Goal: Check status: Check status

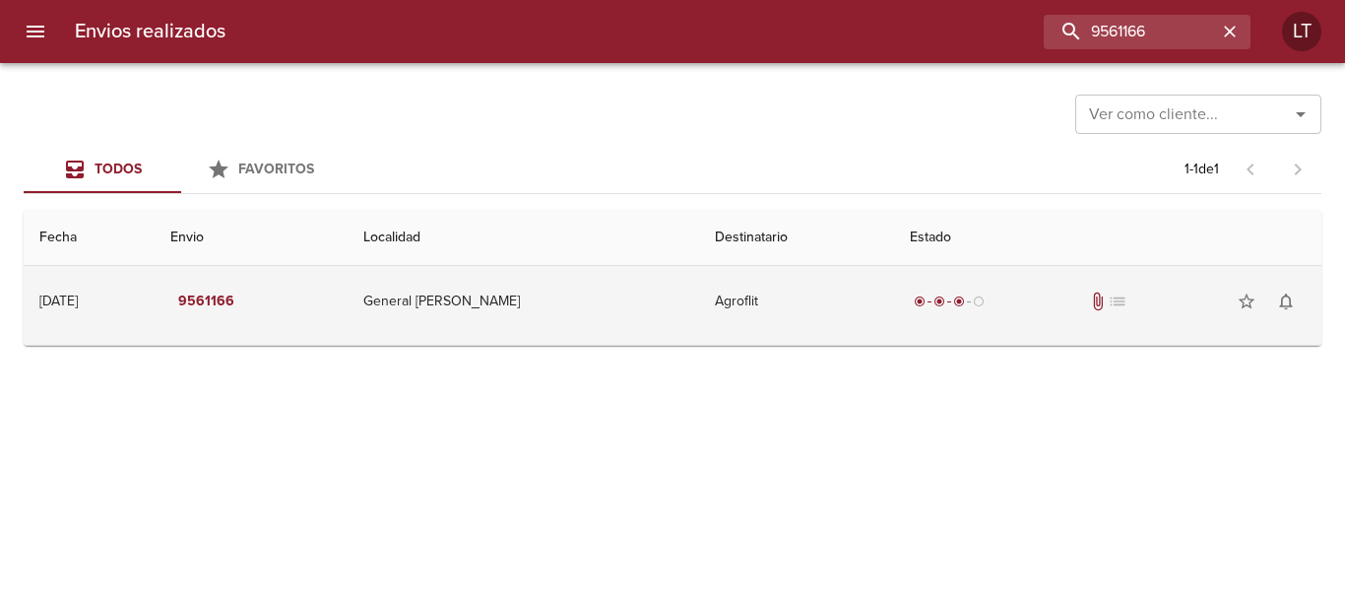
click at [812, 323] on td "Agroflit" at bounding box center [796, 301] width 195 height 71
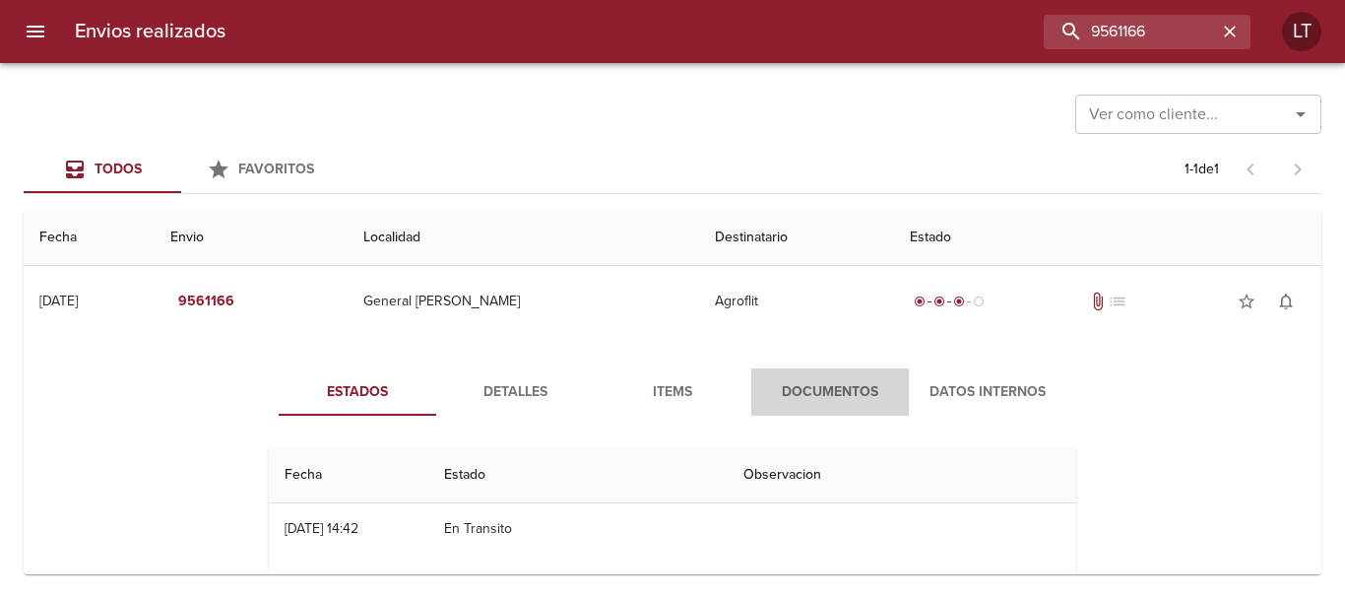
click at [839, 413] on button "Documentos" at bounding box center [830, 391] width 158 height 47
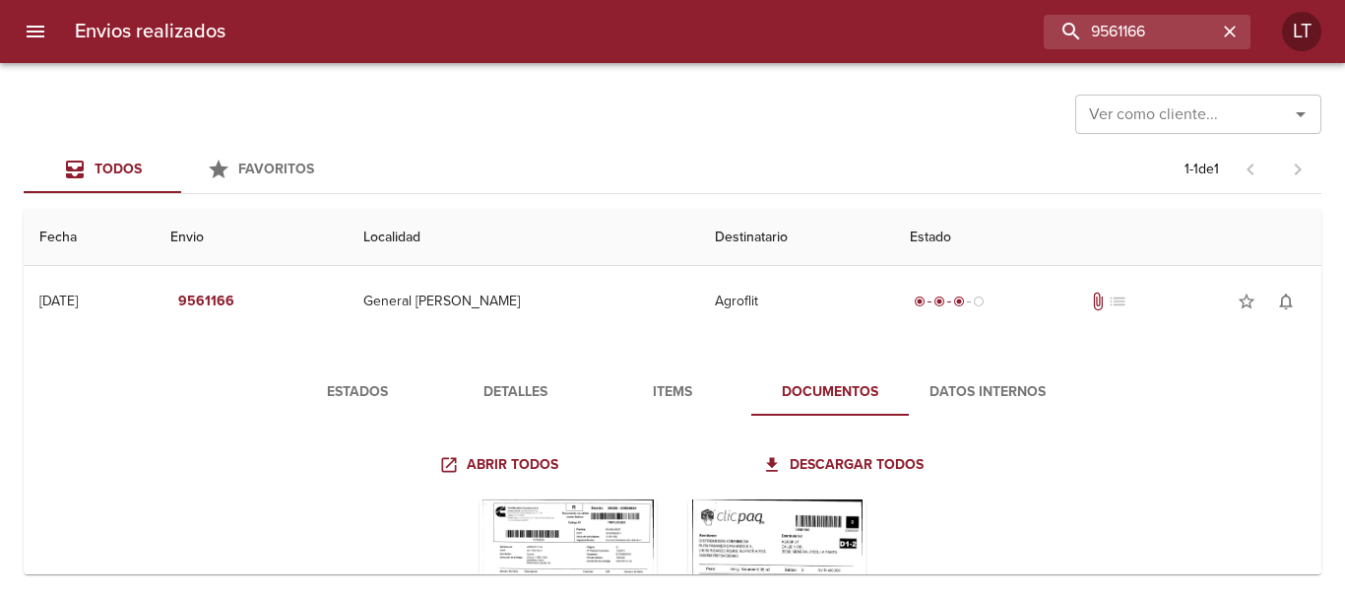
scroll to position [98, 0]
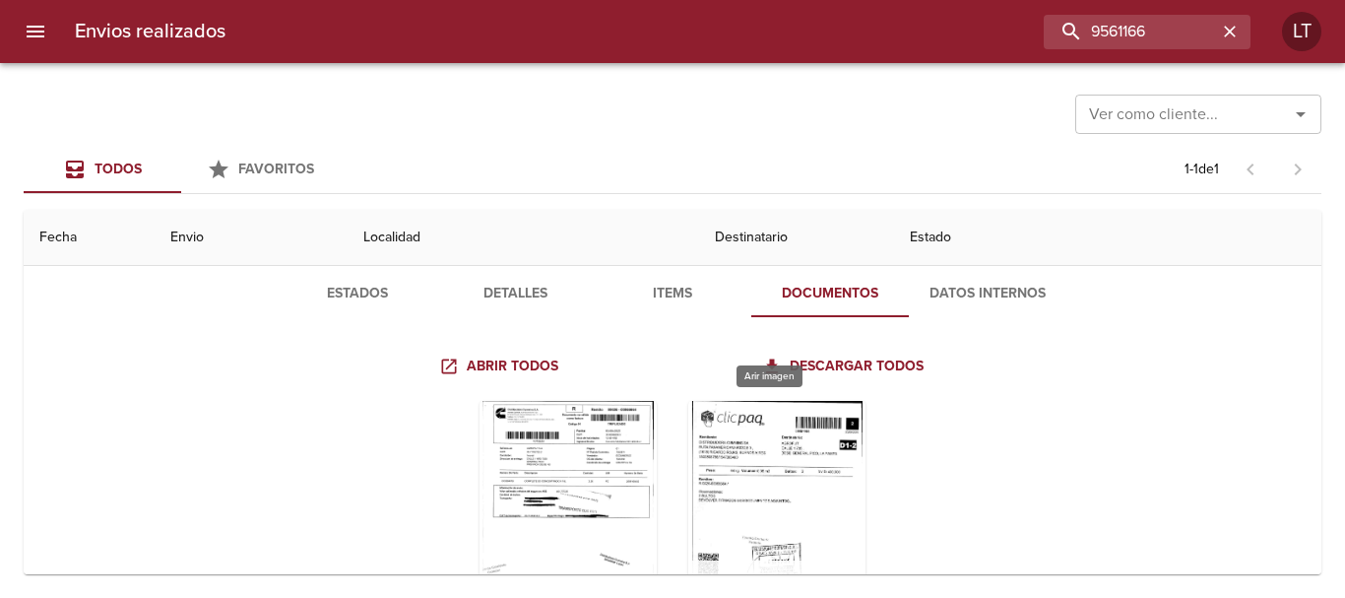
click at [800, 478] on div "Tabla de envíos del cliente" at bounding box center [776, 524] width 177 height 246
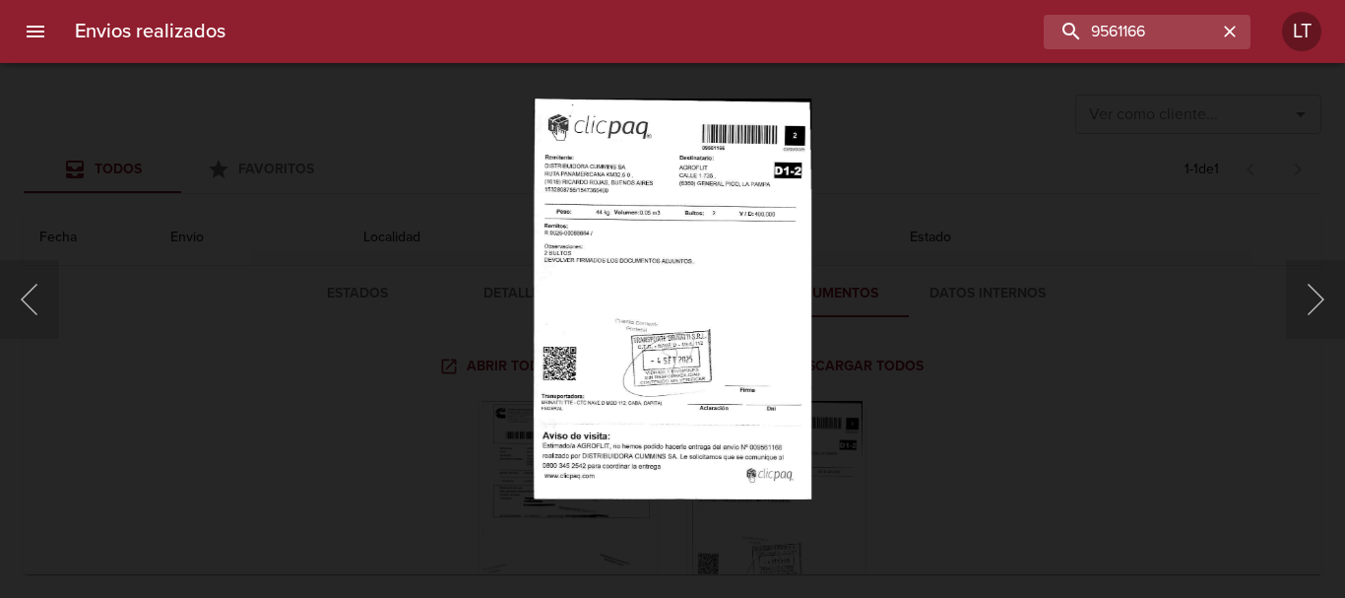
click at [1102, 296] on div "Lightbox" at bounding box center [672, 299] width 1345 height 598
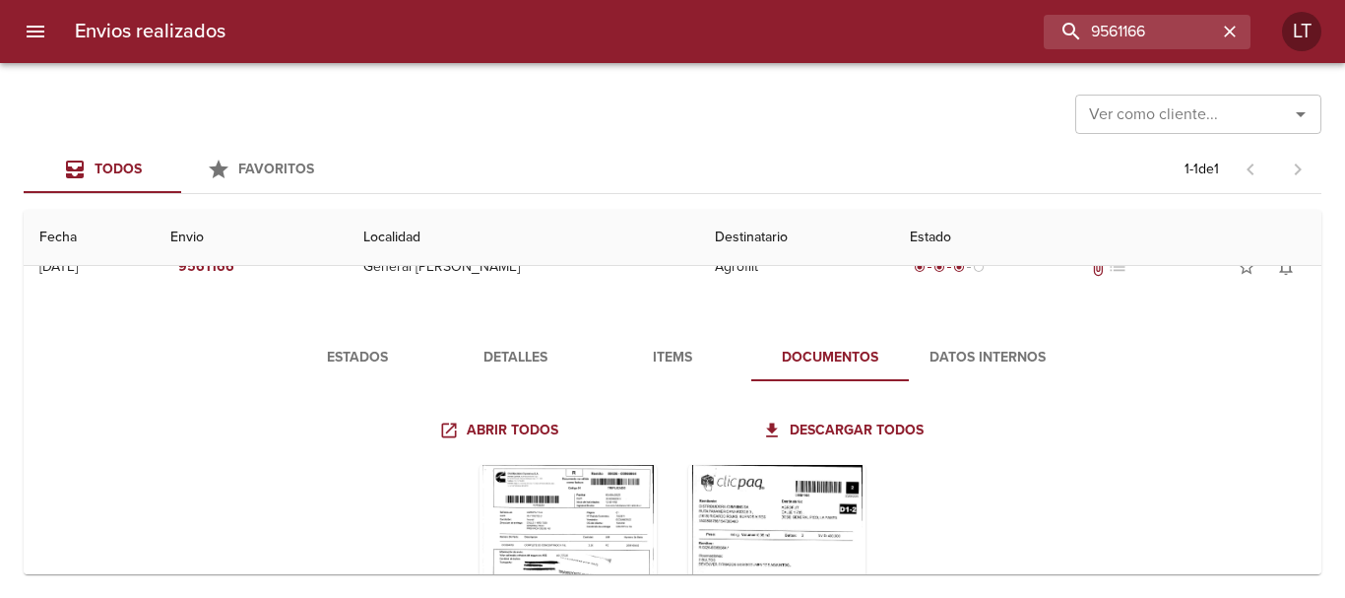
scroll to position [0, 0]
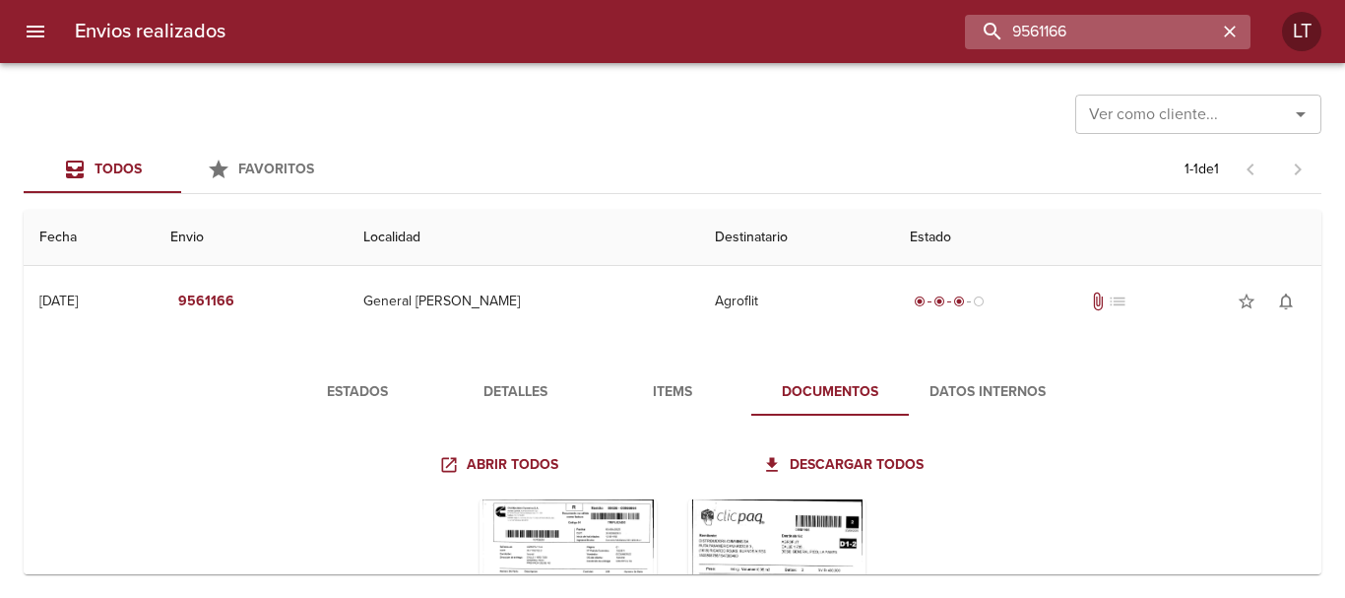
click at [1162, 35] on input "9561166" at bounding box center [1091, 32] width 252 height 34
paste input "84671"
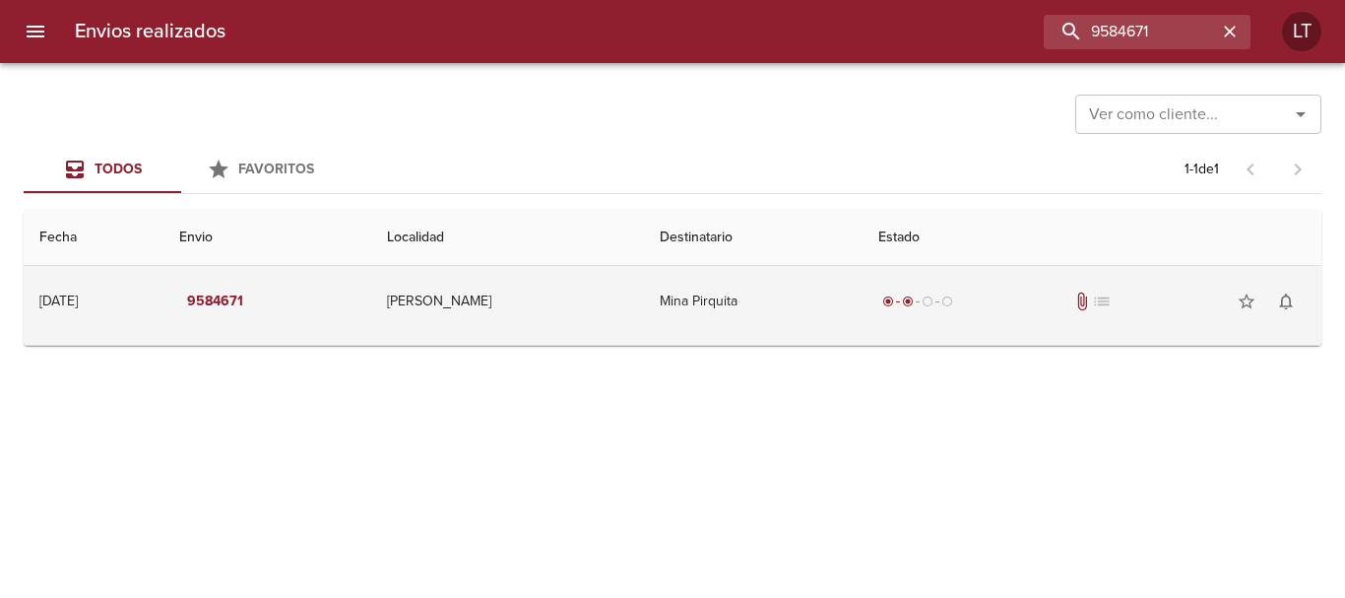
click at [766, 314] on td "Mina Pirquita" at bounding box center [754, 301] width 220 height 71
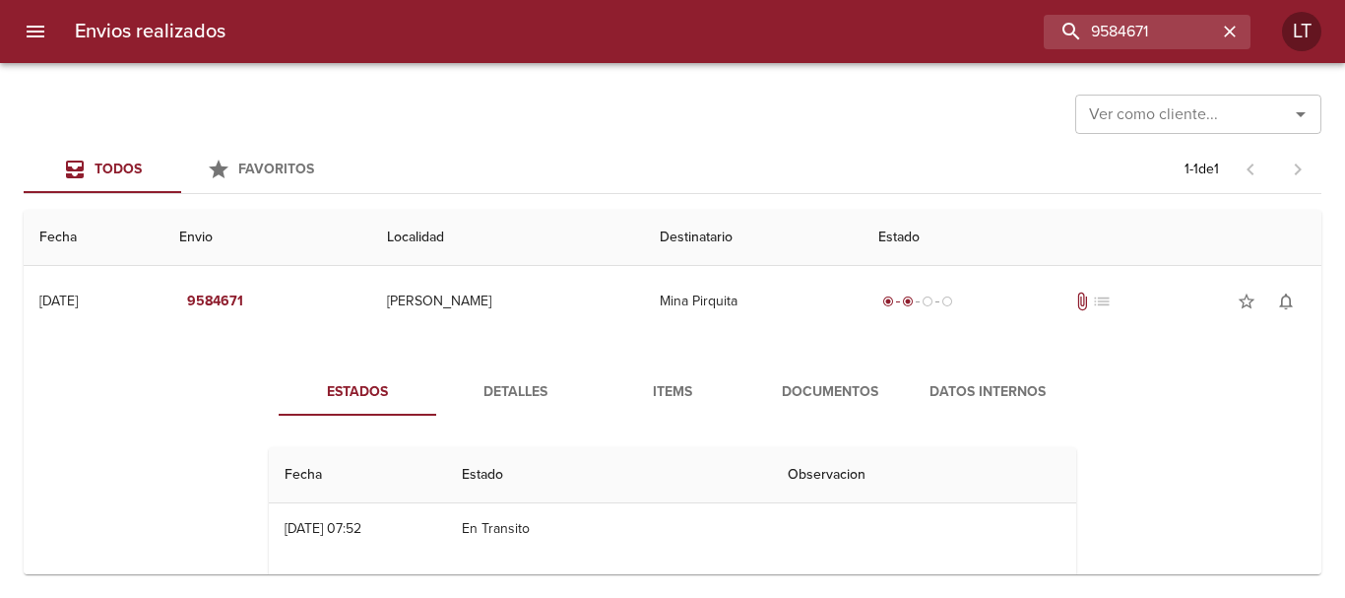
scroll to position [98, 0]
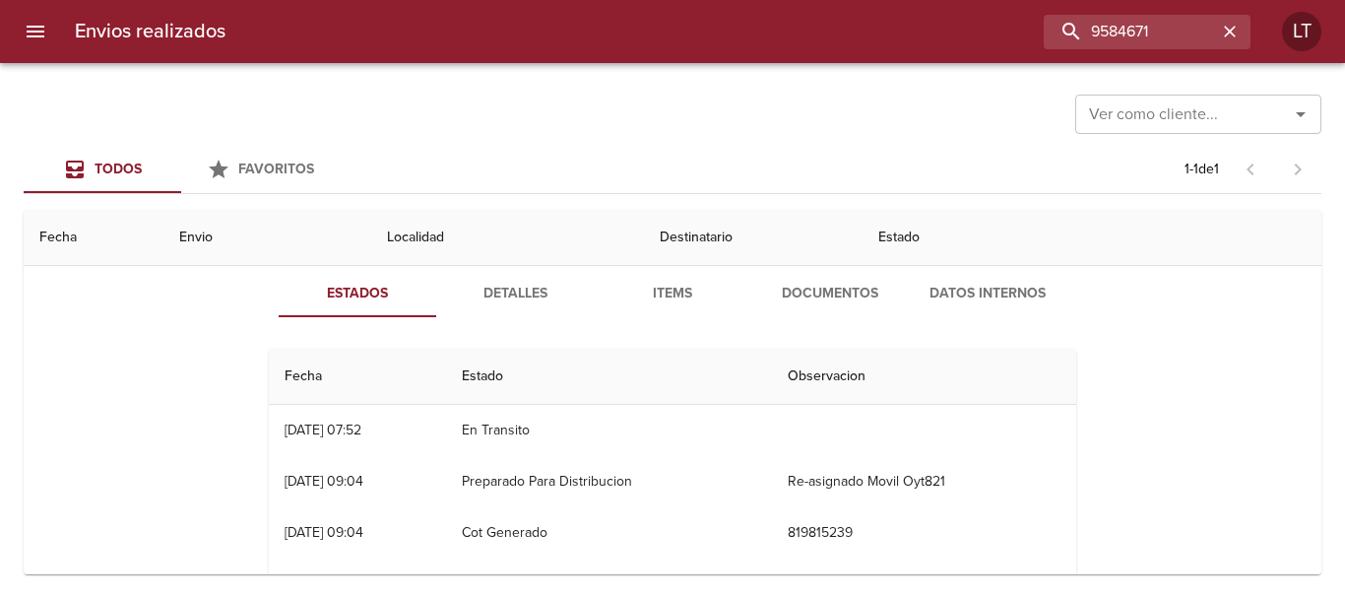
click at [794, 297] on span "Documentos" at bounding box center [830, 294] width 134 height 25
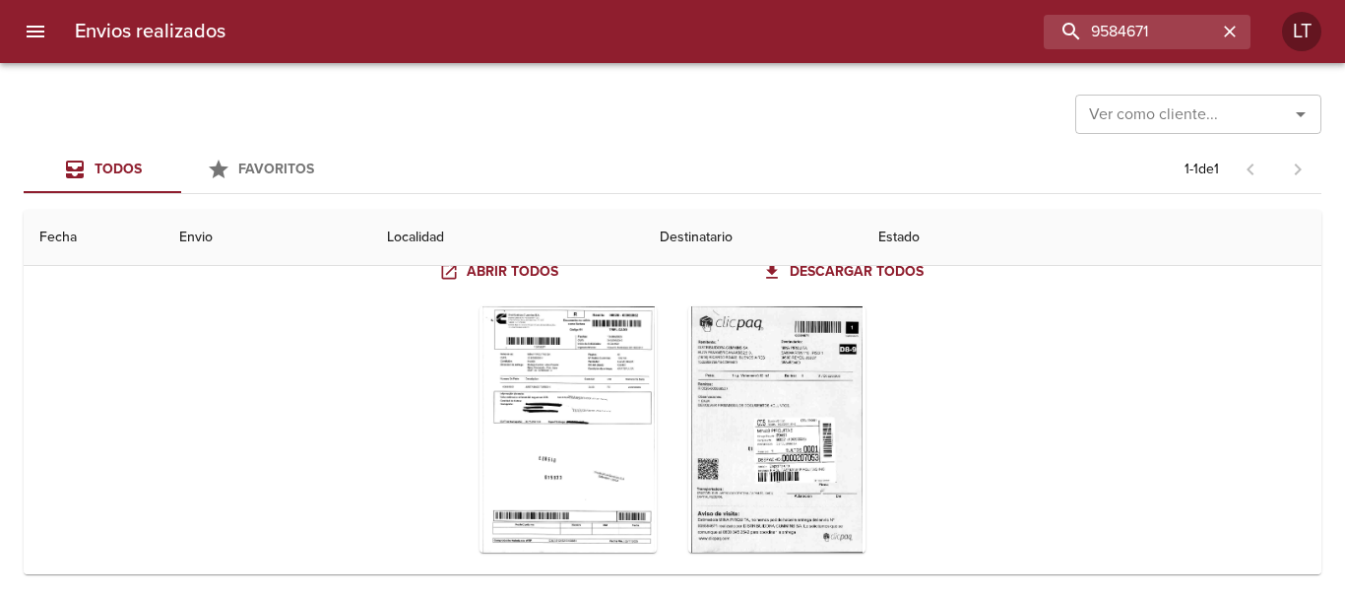
scroll to position [197, 0]
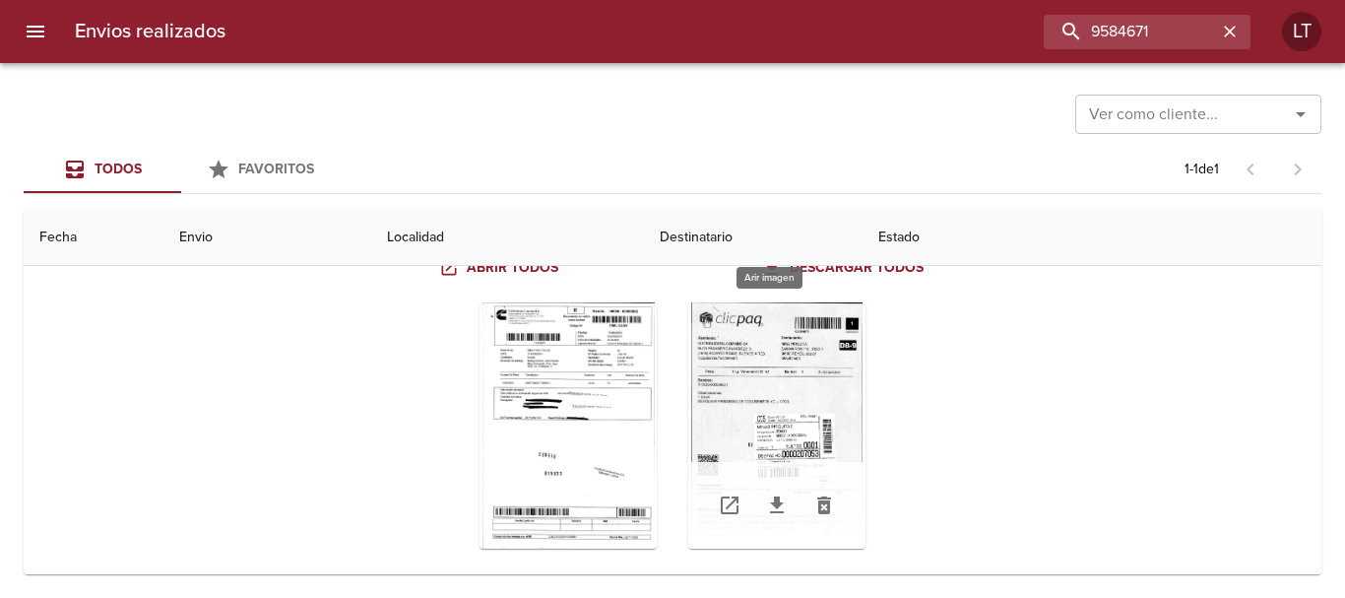
click at [732, 376] on div "Tabla de envíos del cliente" at bounding box center [776, 425] width 177 height 246
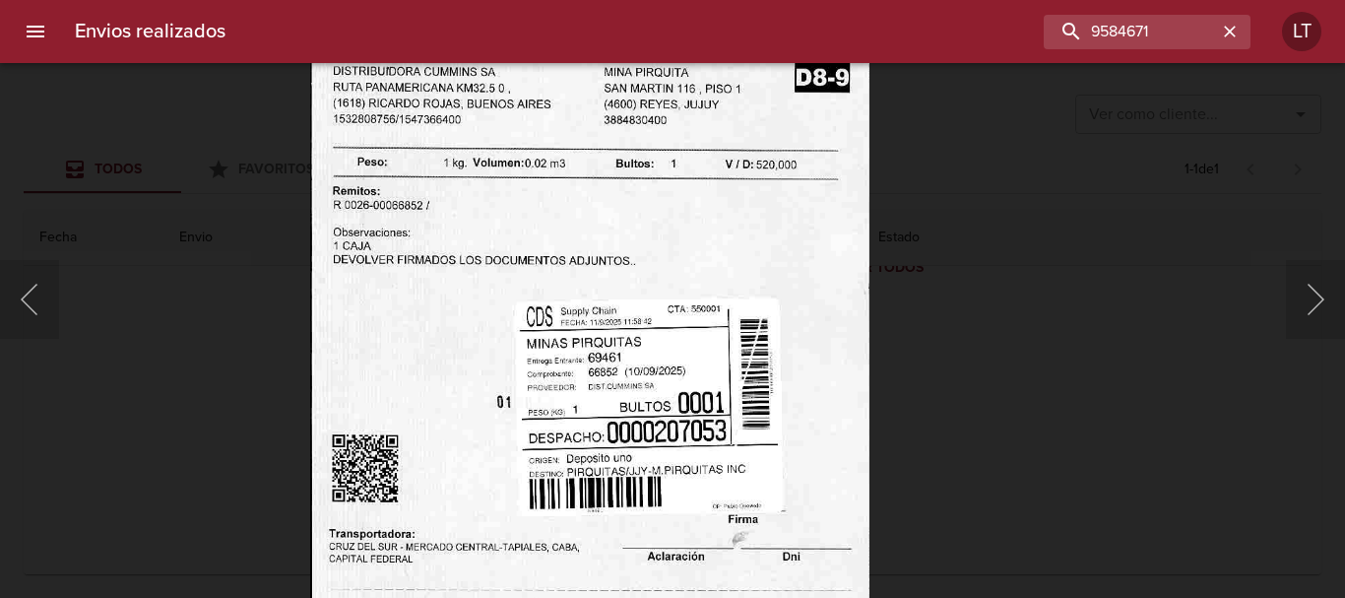
click at [658, 229] on img "Lightbox" at bounding box center [589, 339] width 559 height 805
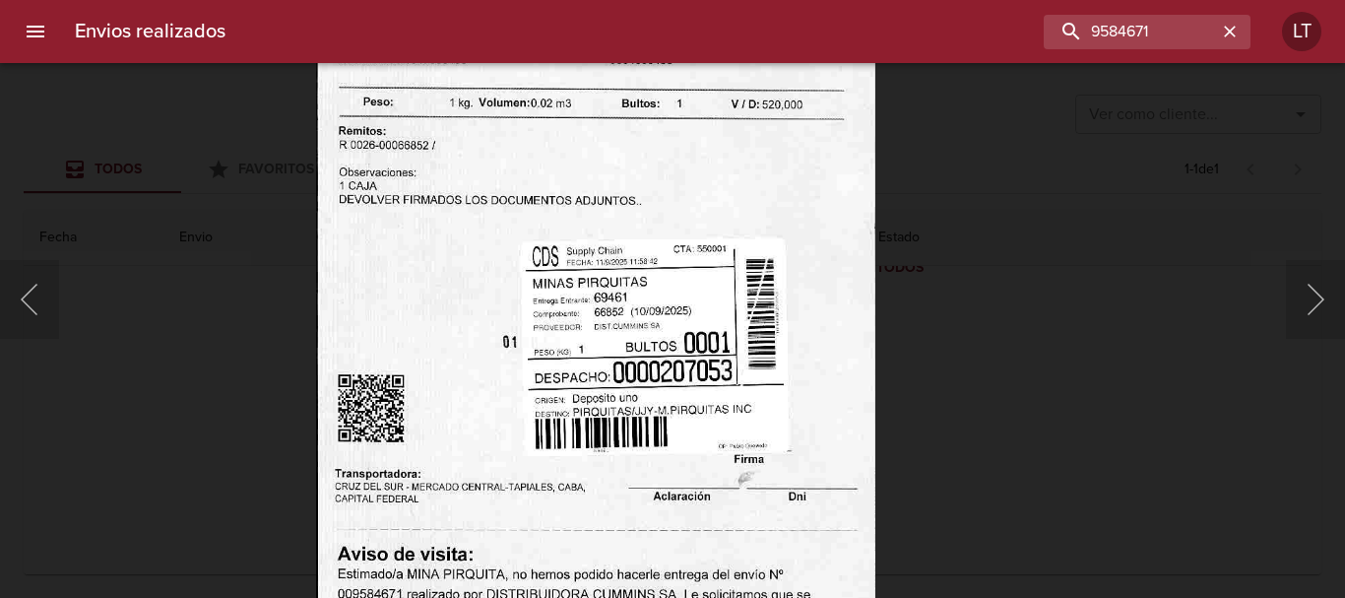
click at [1138, 380] on div "Lightbox" at bounding box center [672, 299] width 1345 height 598
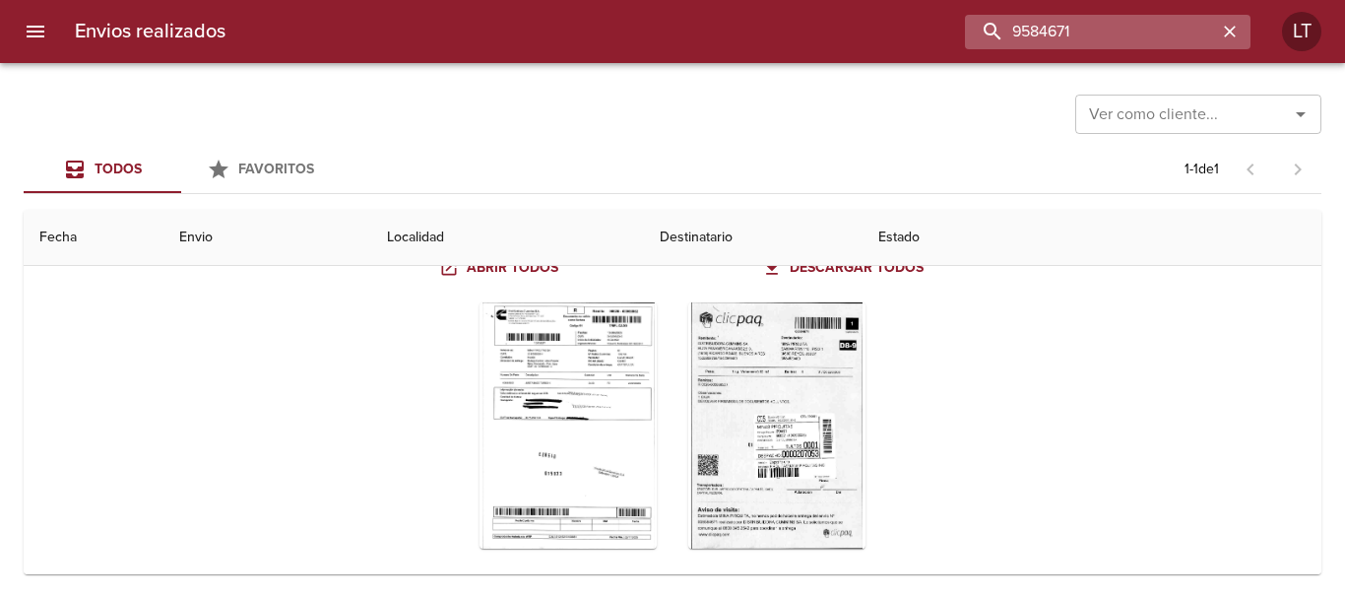
click at [1100, 47] on input "9584671" at bounding box center [1091, 32] width 252 height 34
paste input "7714"
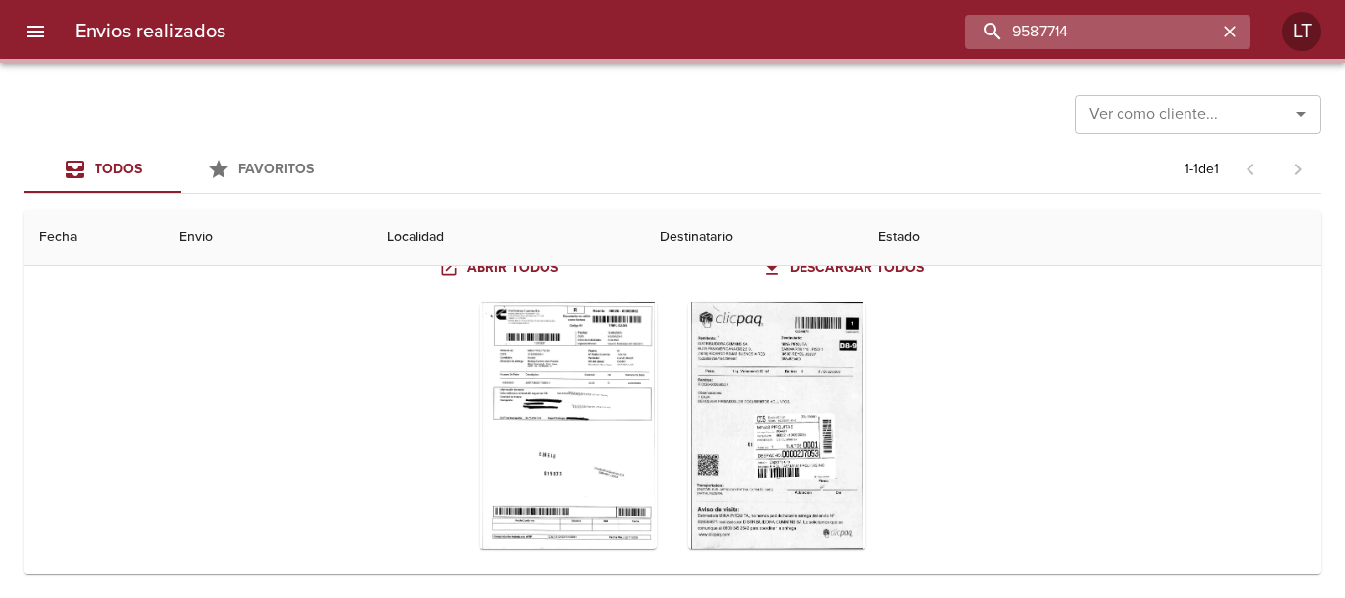
scroll to position [0, 0]
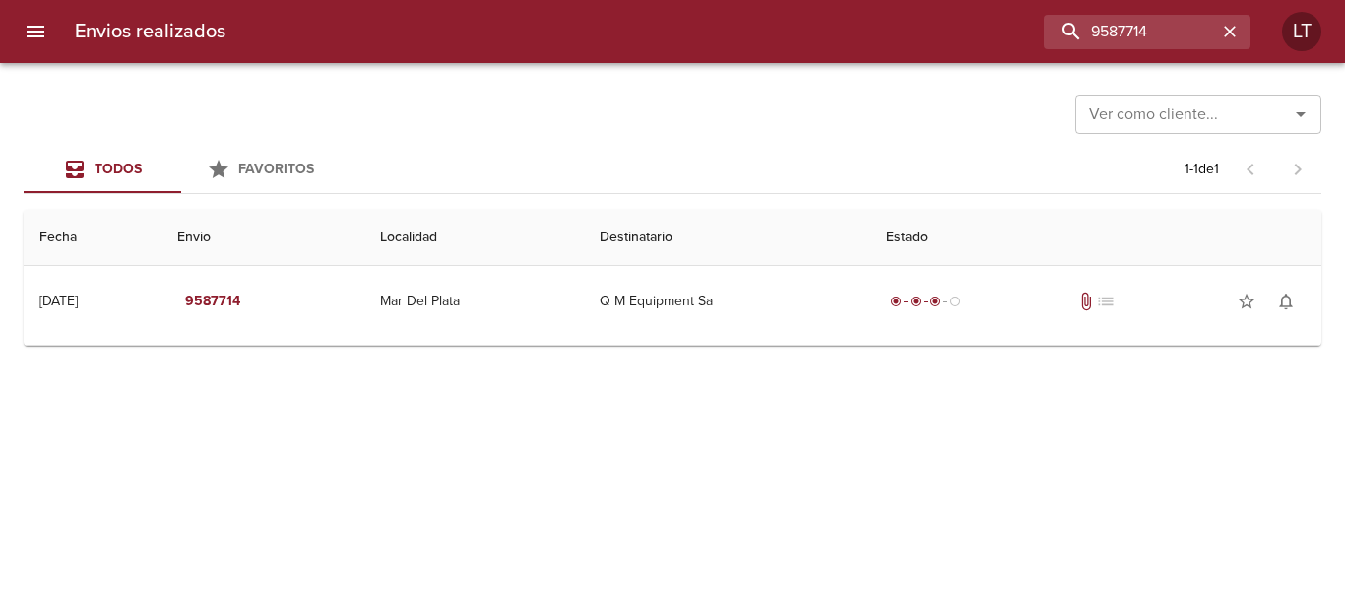
click at [844, 347] on div "Ver como cliente... Ver como cliente... Todos Favoritos 1 - 1 de 1 Fecha Envio …" at bounding box center [672, 330] width 1345 height 535
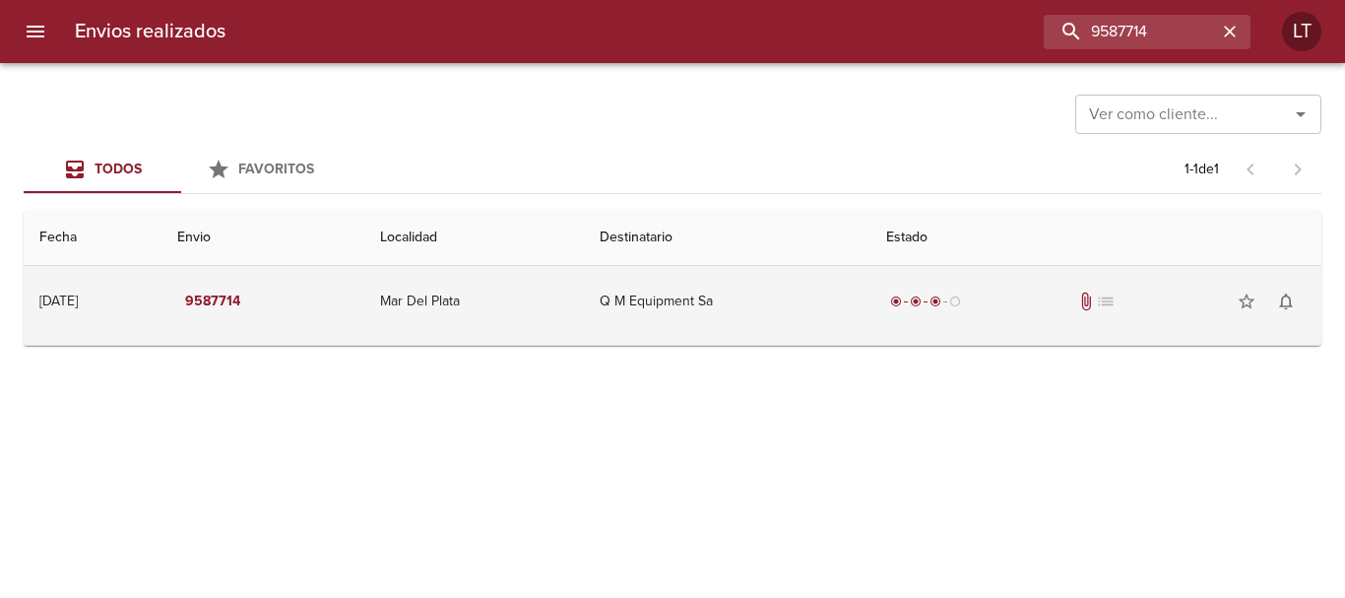
click at [811, 315] on td "Q M Equipment Sa" at bounding box center [727, 301] width 286 height 71
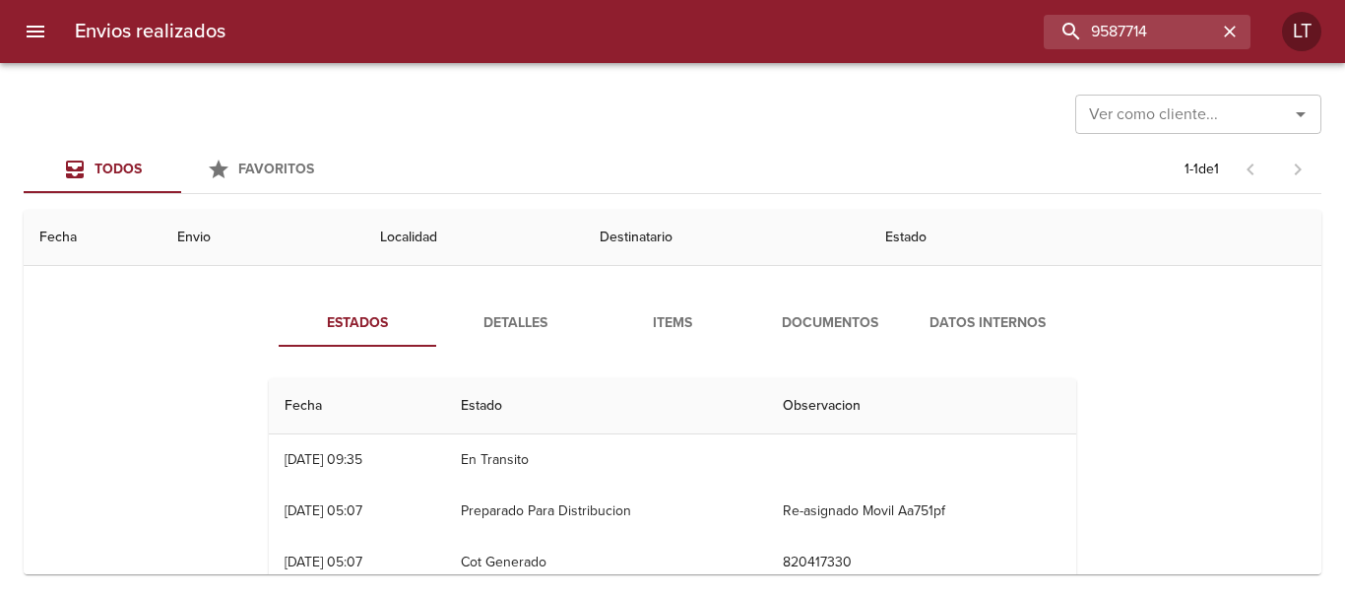
scroll to position [98, 0]
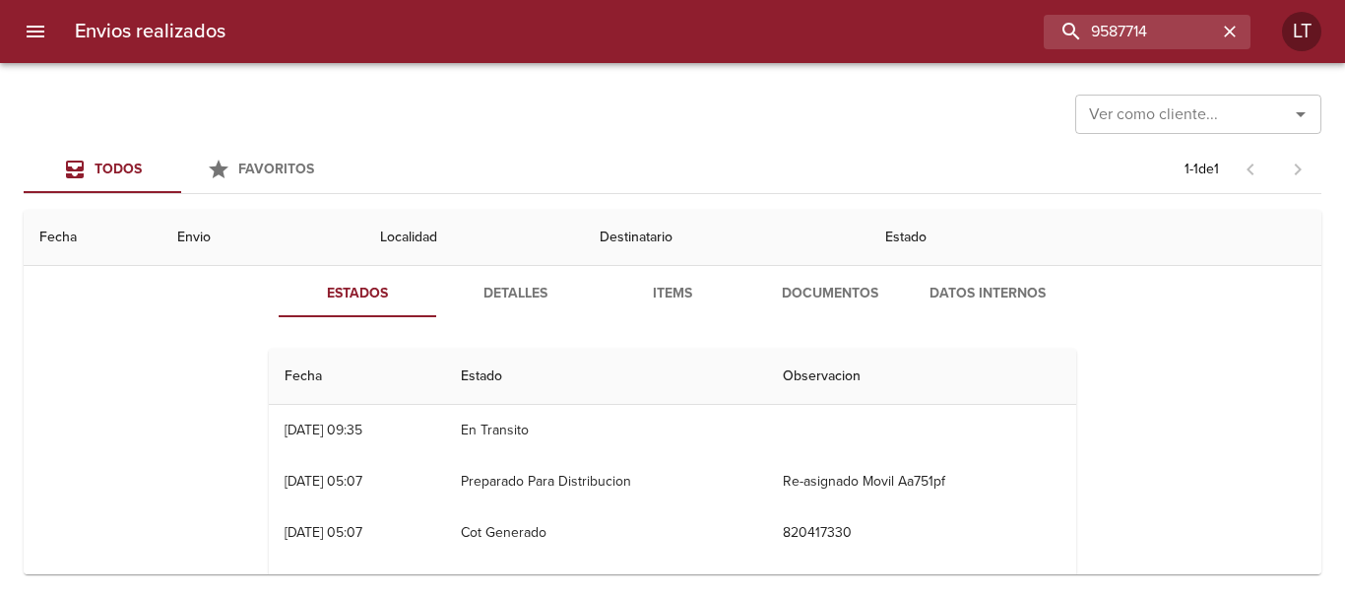
click at [864, 310] on button "Documentos" at bounding box center [830, 293] width 158 height 47
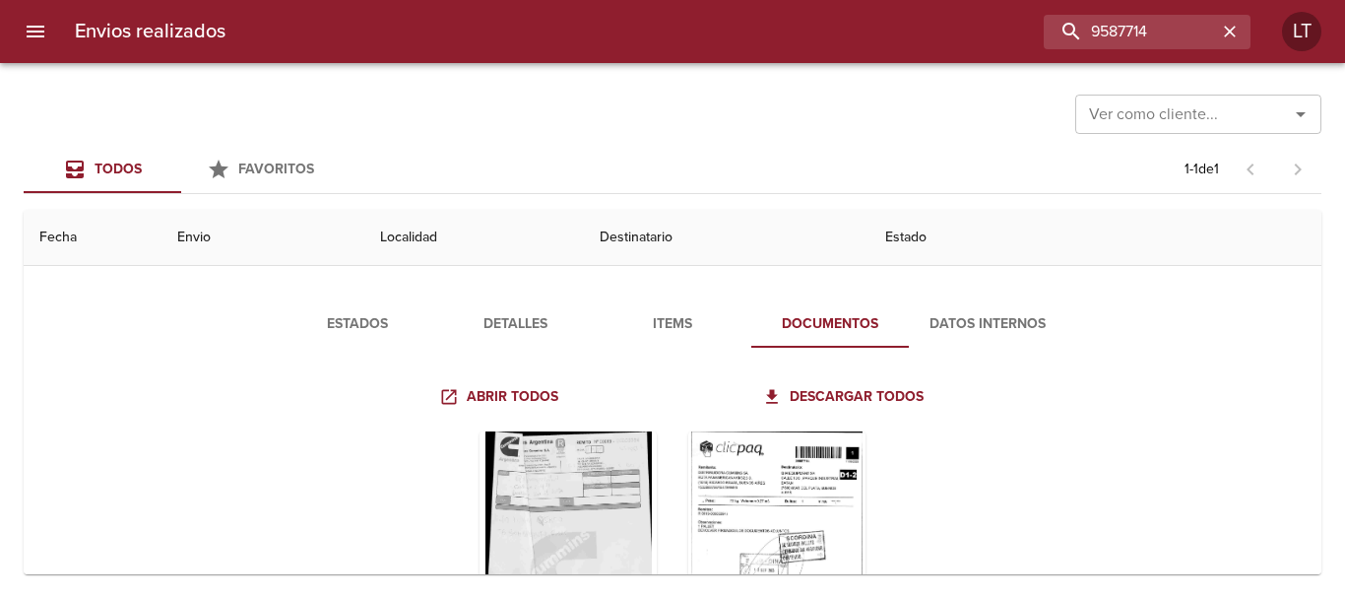
scroll to position [197, 0]
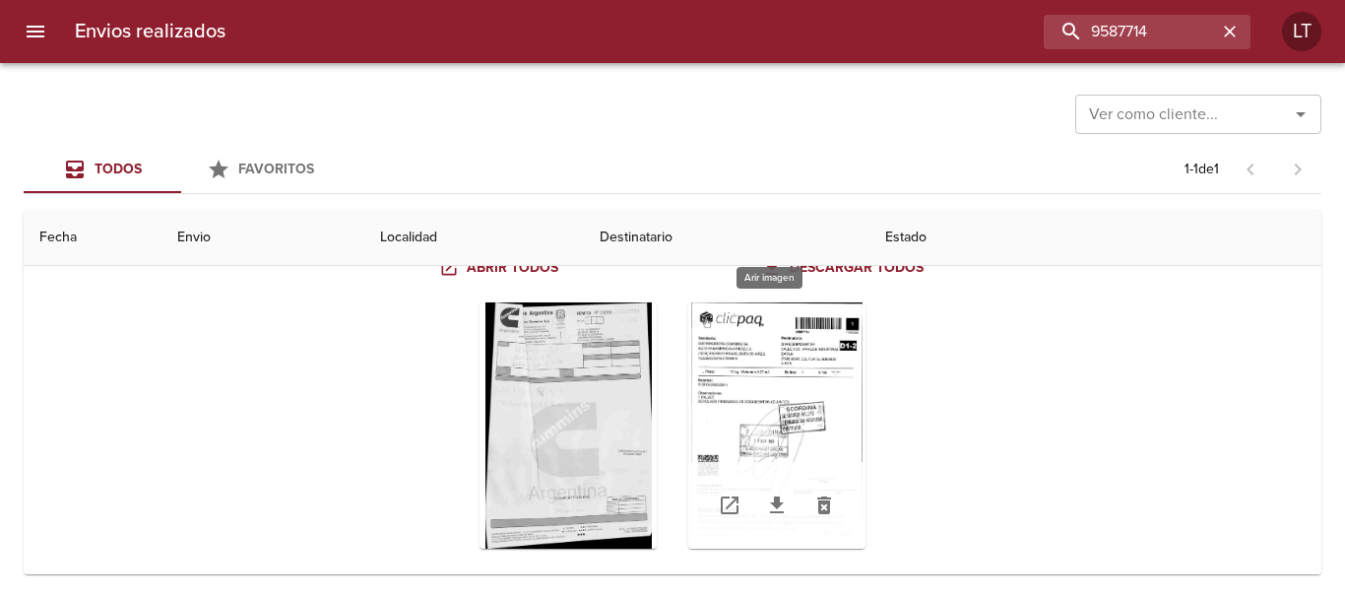
click at [819, 431] on div "Tabla de envíos del cliente" at bounding box center [776, 425] width 177 height 246
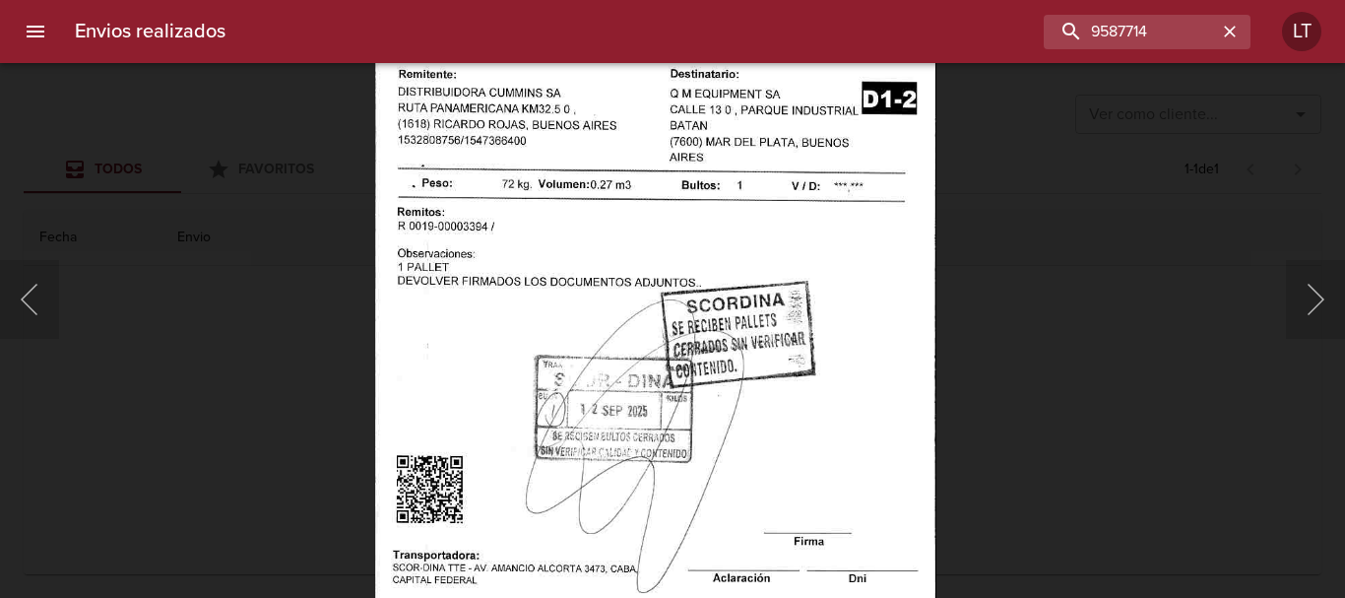
click at [708, 478] on img "Lightbox" at bounding box center [655, 359] width 561 height 805
click at [1129, 446] on div "Lightbox" at bounding box center [672, 299] width 1345 height 598
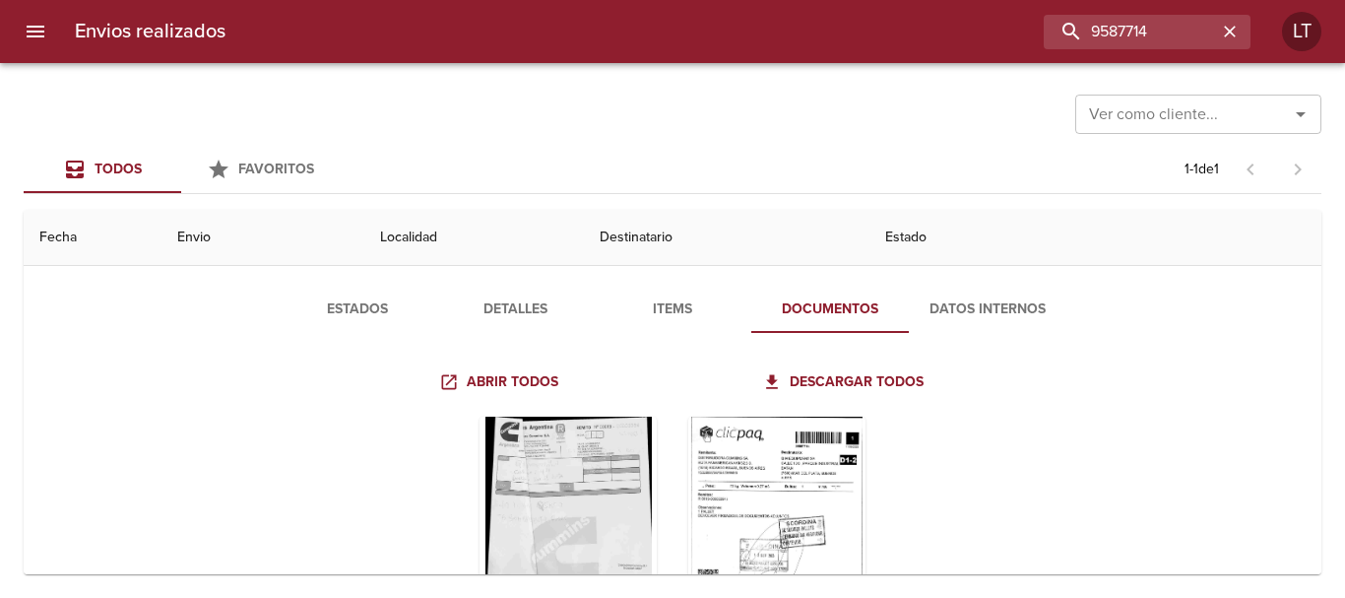
scroll to position [0, 0]
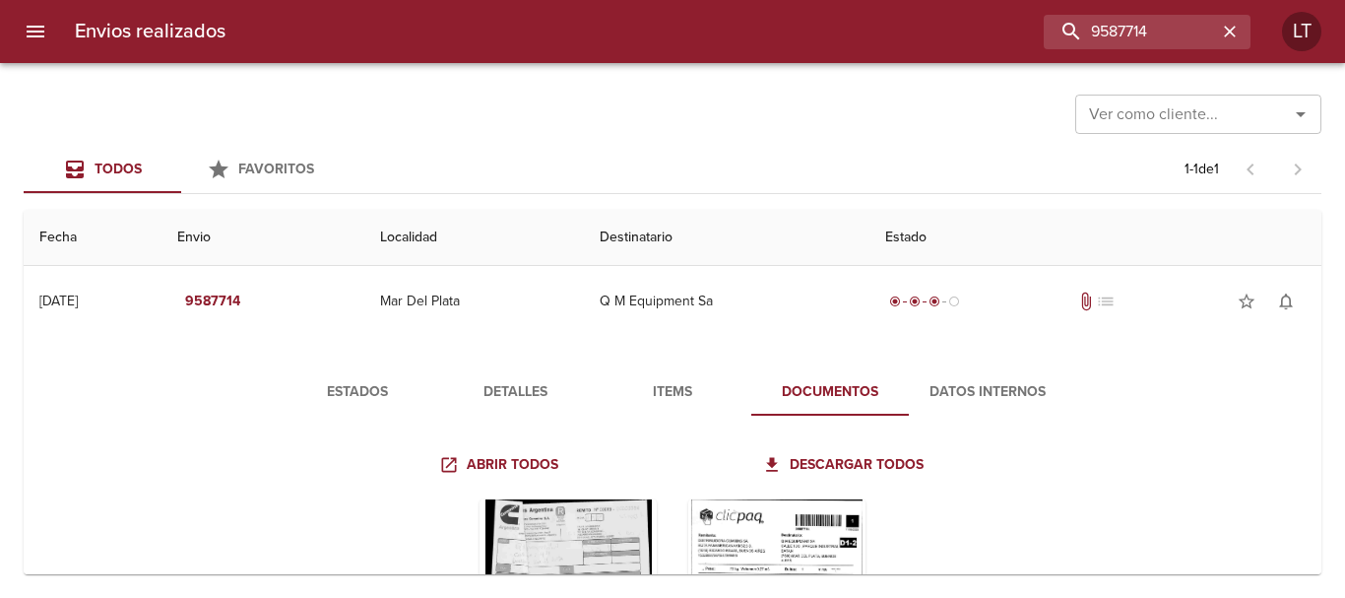
click at [484, 371] on button "Detalles" at bounding box center [515, 391] width 158 height 47
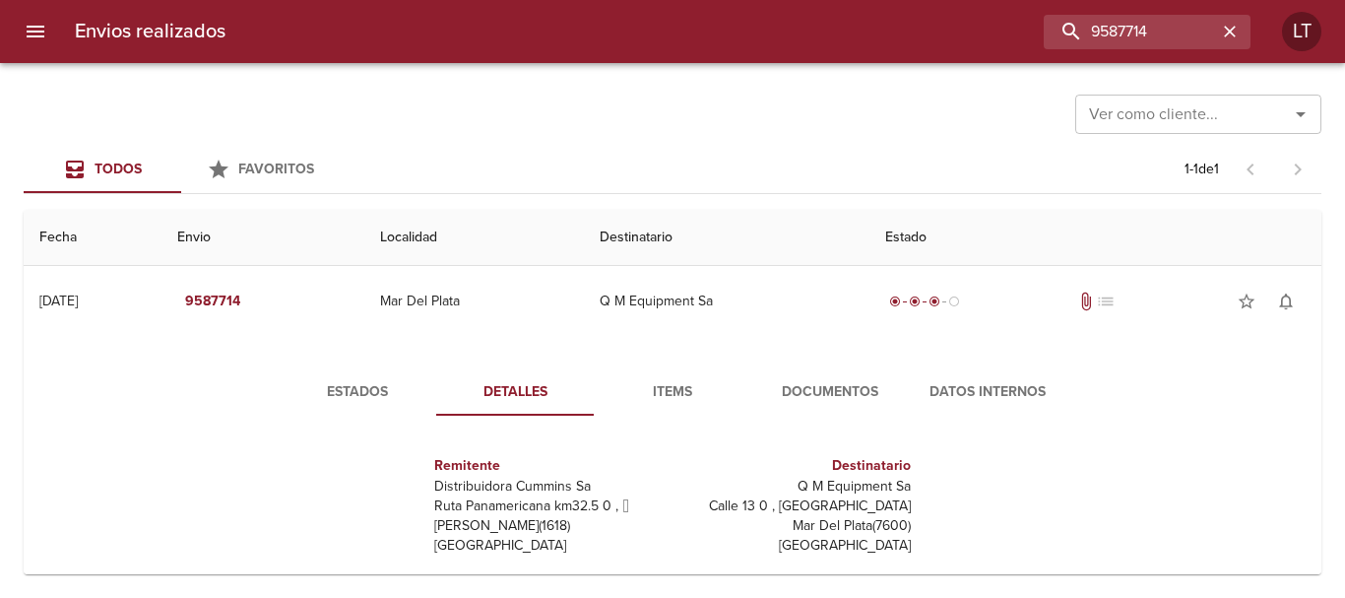
click at [787, 390] on span "Documentos" at bounding box center [830, 392] width 134 height 25
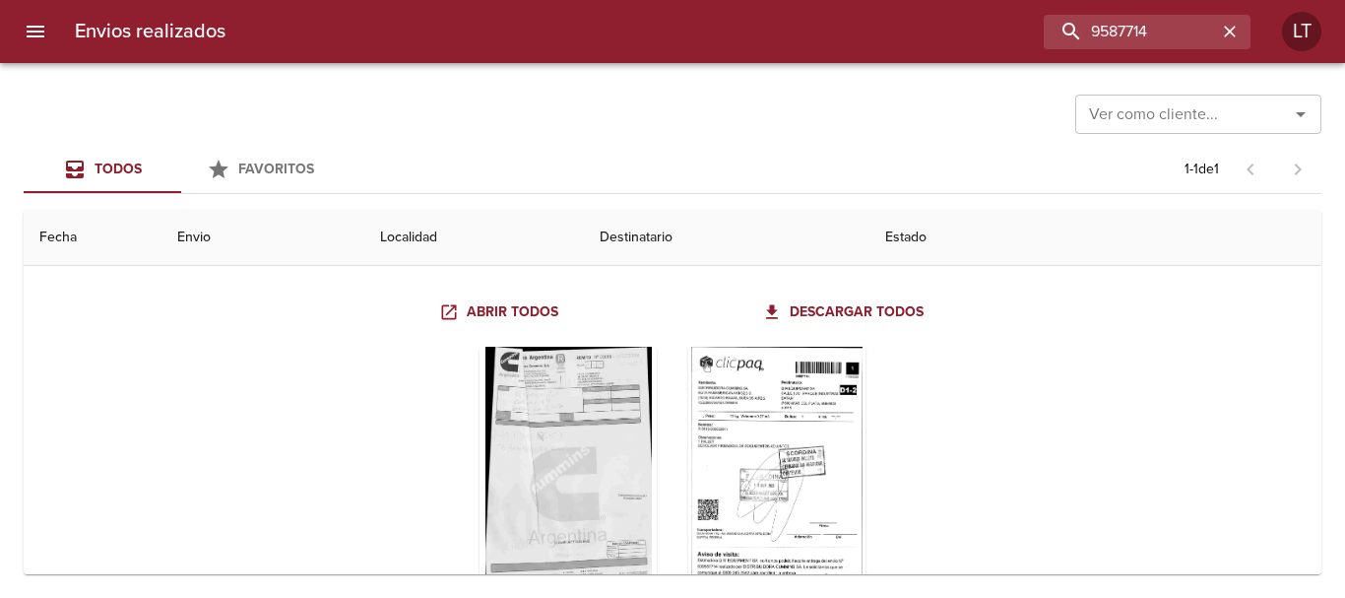
scroll to position [197, 0]
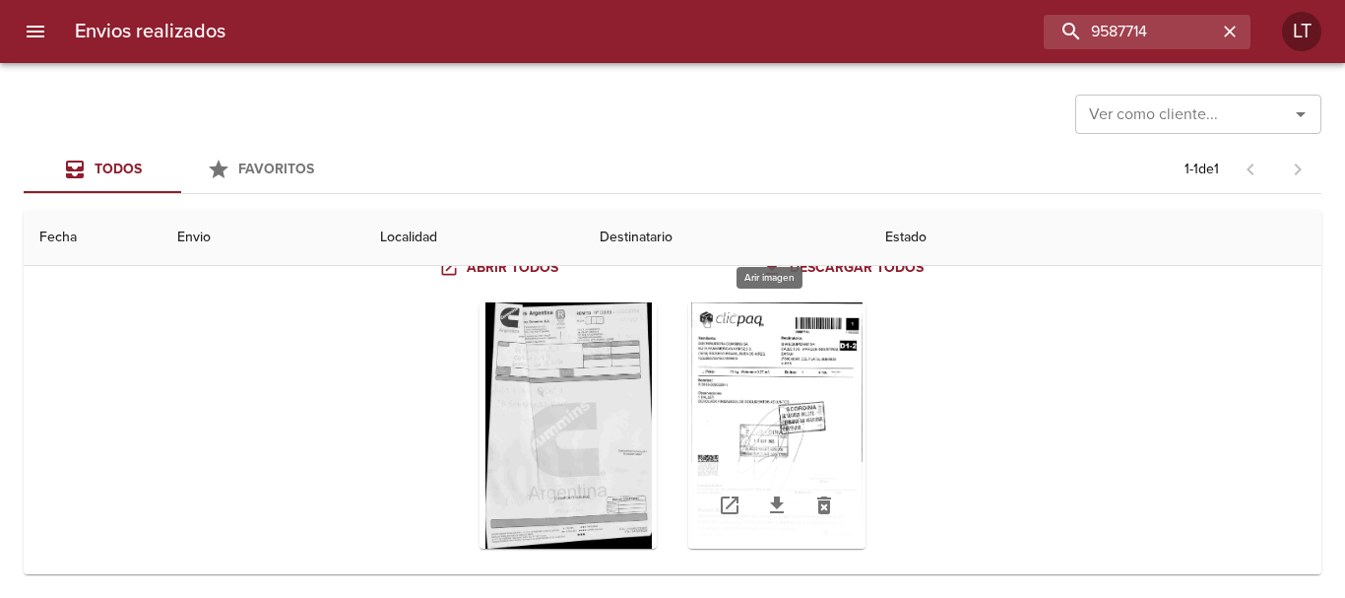
click at [753, 405] on div "Tabla de envíos del cliente" at bounding box center [776, 425] width 177 height 246
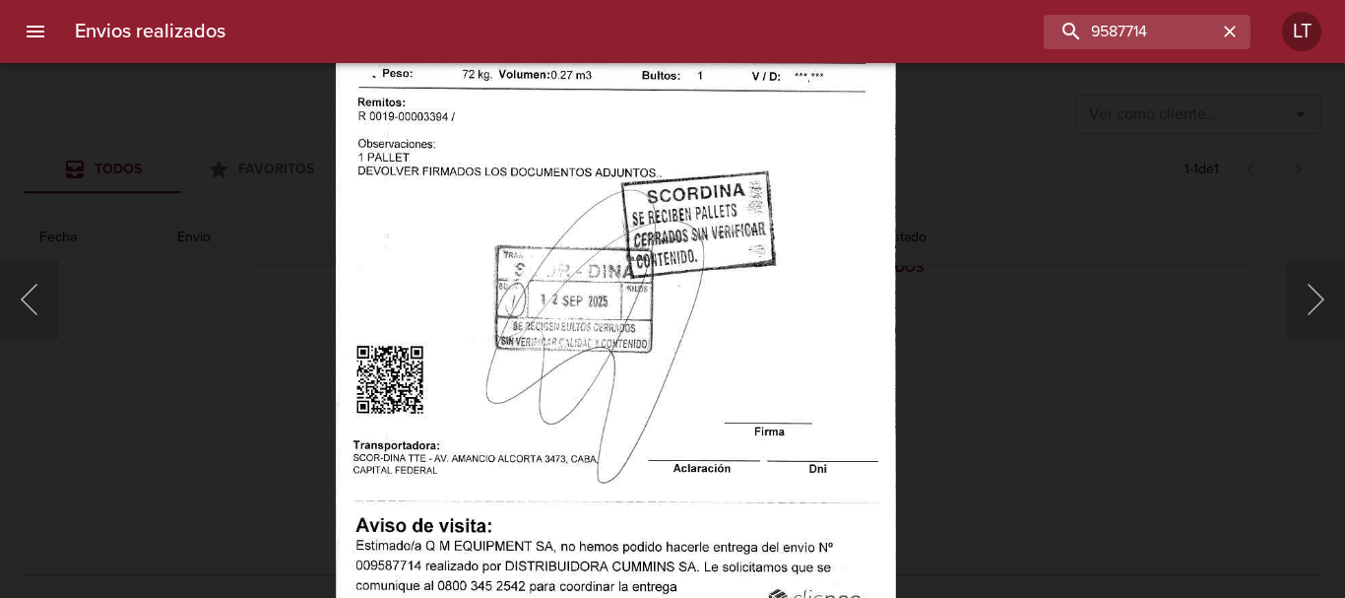
click at [720, 385] on img "Lightbox" at bounding box center [616, 249] width 561 height 805
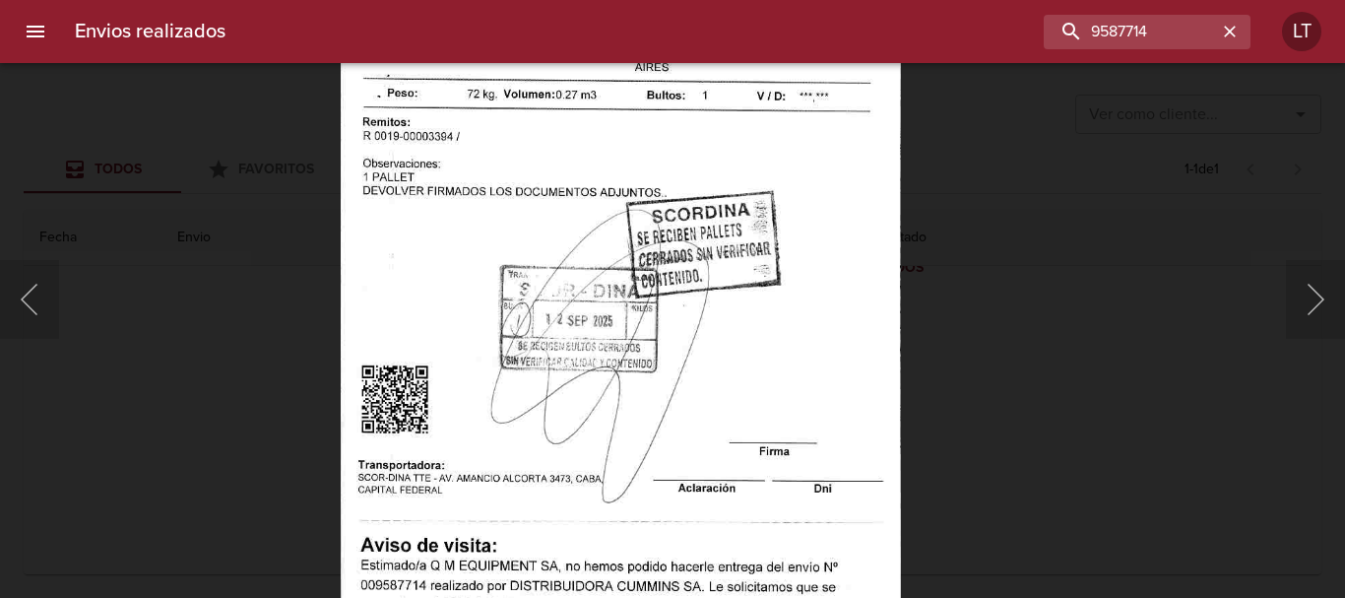
click at [107, 359] on div "Lightbox" at bounding box center [672, 299] width 1345 height 598
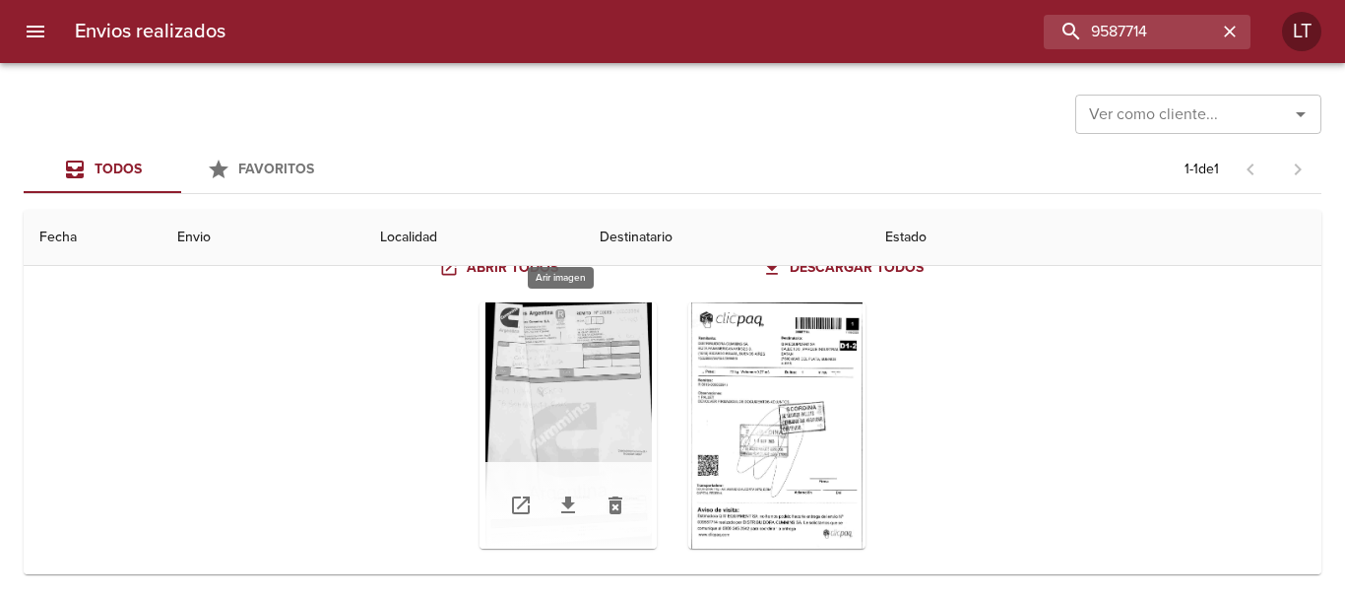
click at [569, 389] on div "Tabla de envíos del cliente" at bounding box center [568, 425] width 177 height 246
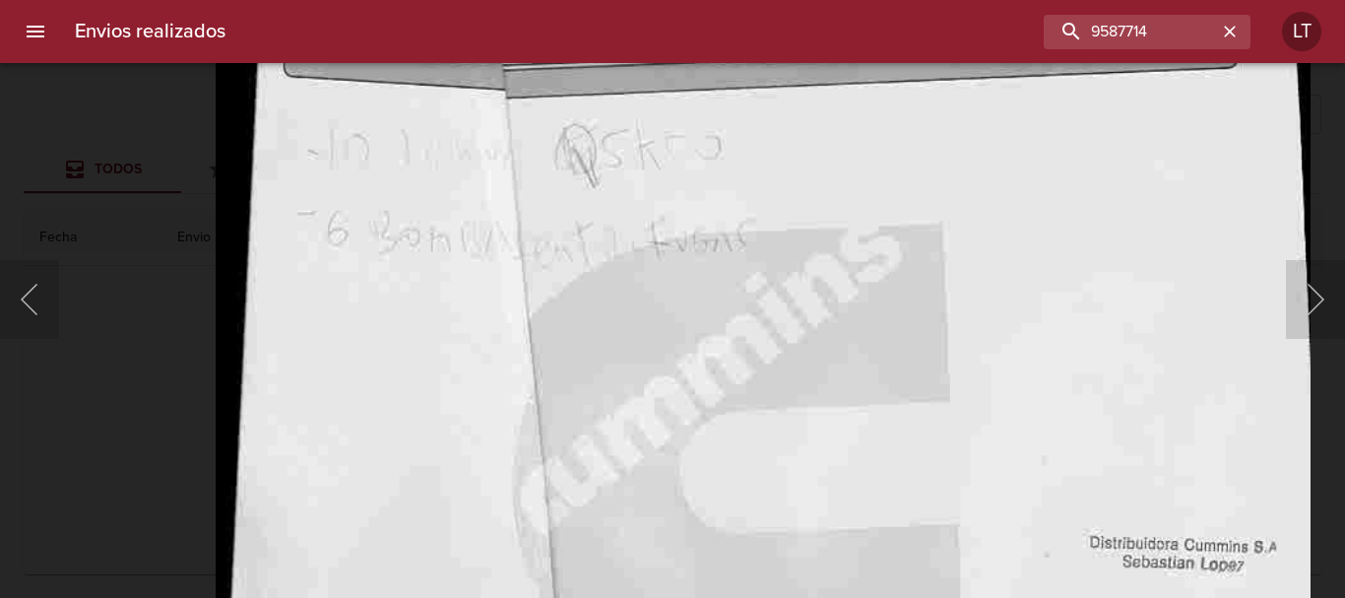
click at [588, 0] on html "Envios realizados 9587714 LT Ver como cliente... Ver como cliente... Todos Favo…" at bounding box center [672, 0] width 1345 height 0
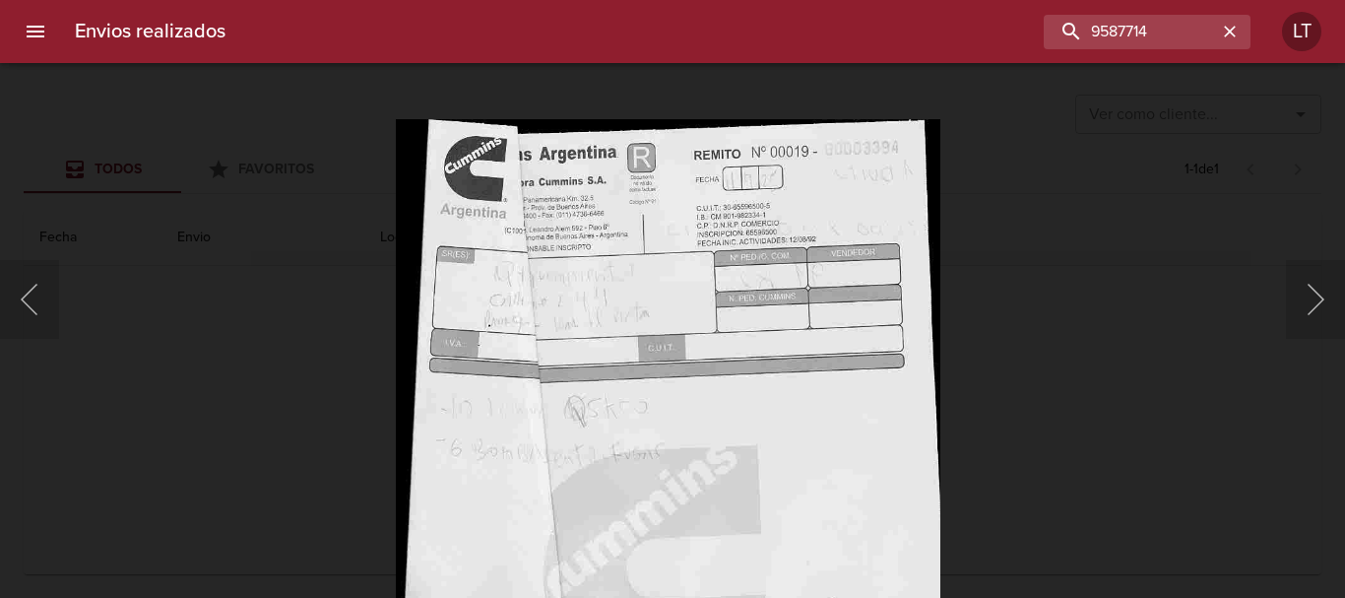
click at [617, 447] on img "Lightbox" at bounding box center [667, 521] width 544 height 805
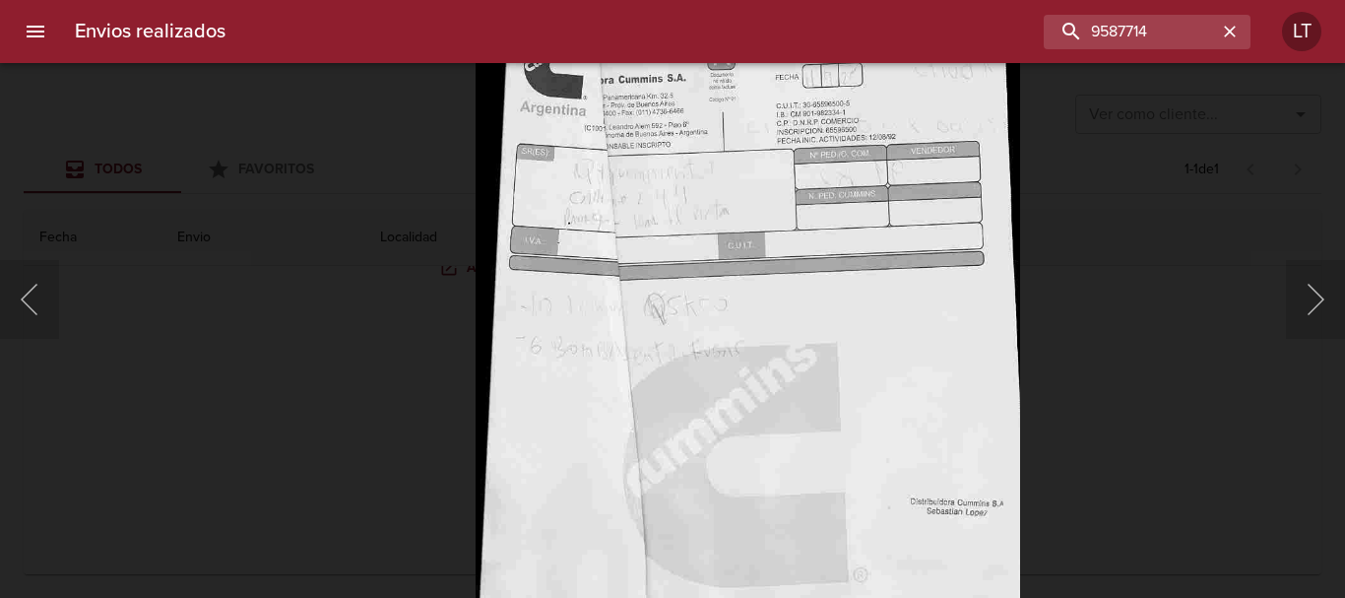
click at [697, 345] on img "Lightbox" at bounding box center [747, 419] width 544 height 805
click at [1201, 401] on div "Lightbox" at bounding box center [672, 299] width 1345 height 598
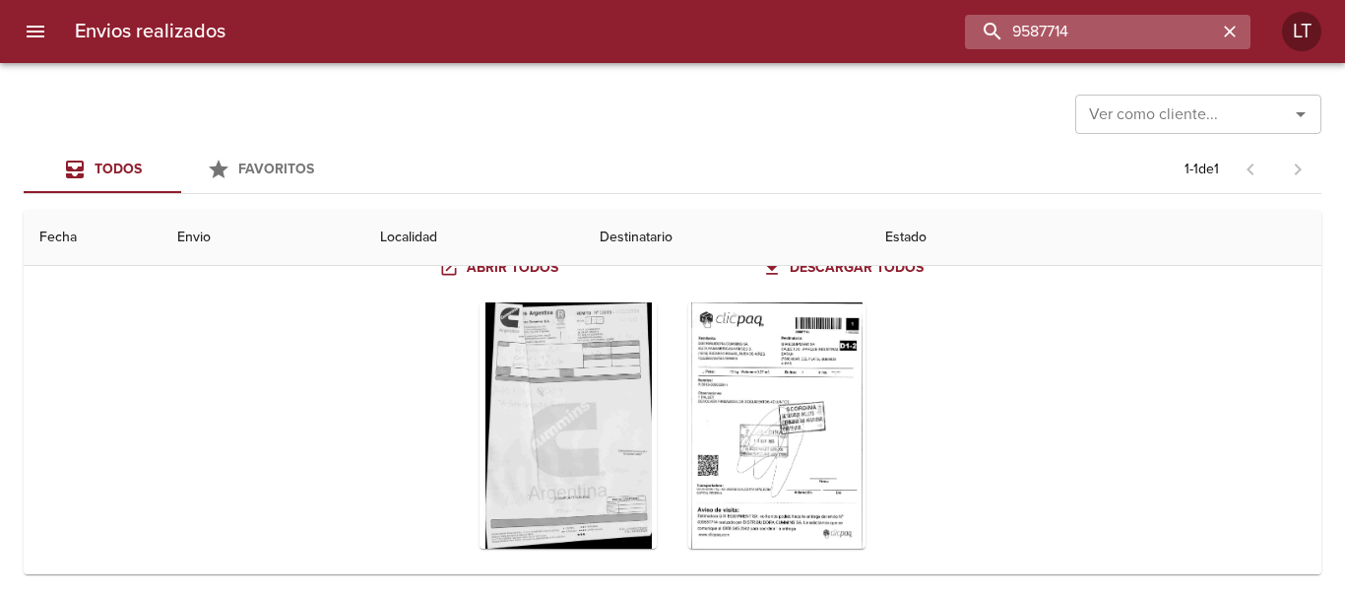
click at [1170, 22] on input "9587714" at bounding box center [1091, 32] width 252 height 34
paste input "60925"
type input "9609254"
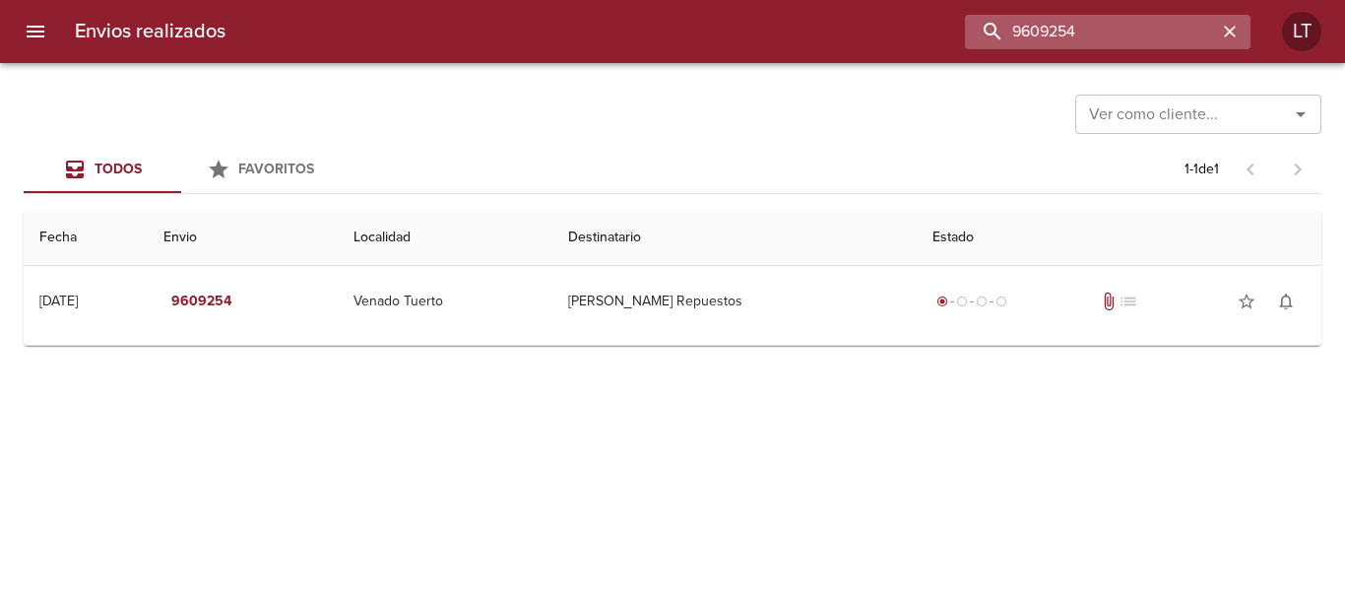
scroll to position [0, 0]
click at [770, 353] on div "Ver como cliente... Ver como cliente... Todos Favoritos 1 - 1 de 1 Fecha Envio …" at bounding box center [672, 330] width 1345 height 535
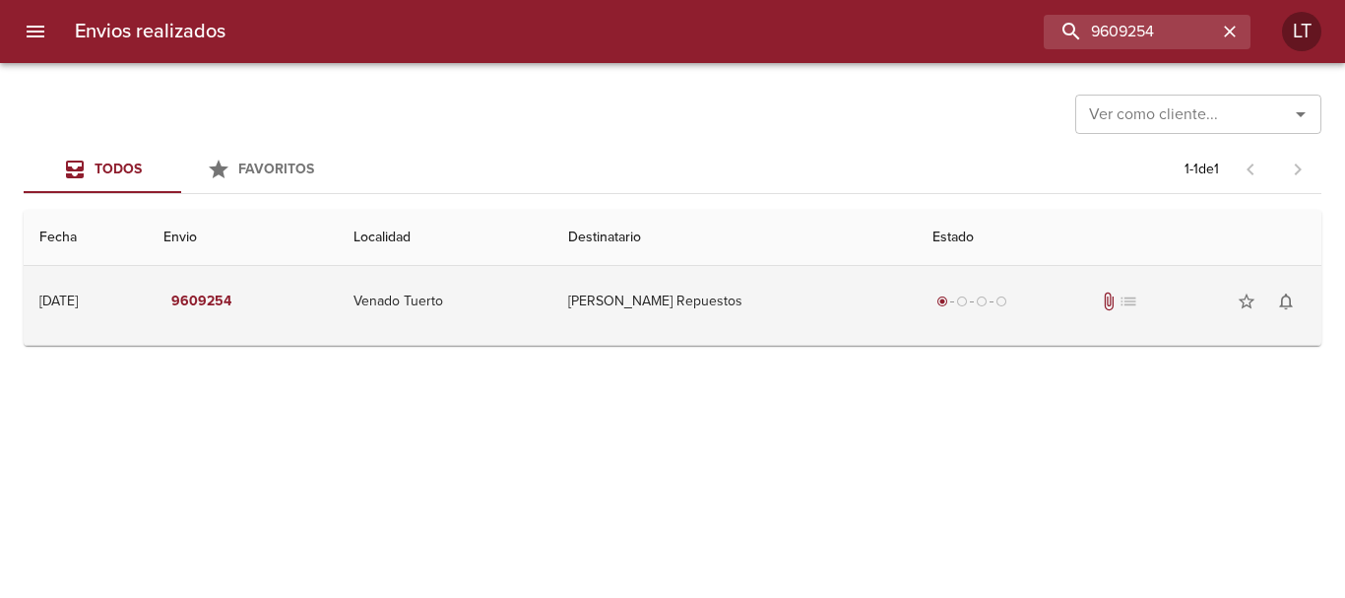
click at [764, 321] on td "[PERSON_NAME] Repuestos" at bounding box center [734, 301] width 364 height 71
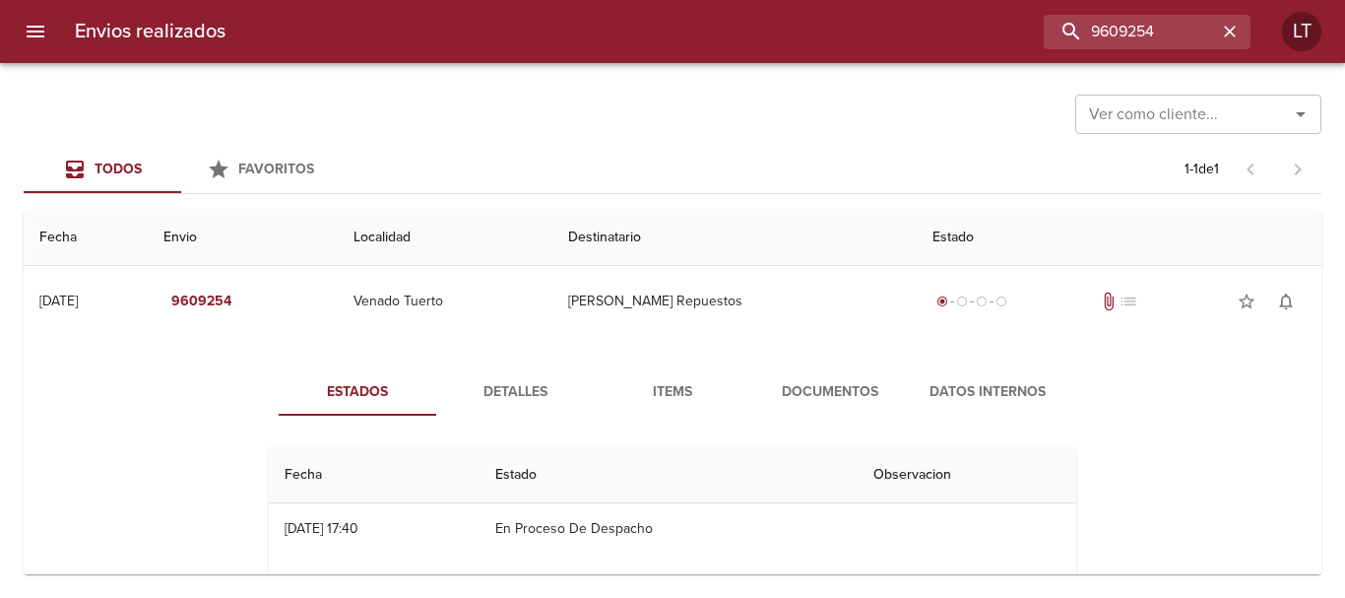
click at [812, 415] on button "Documentos" at bounding box center [830, 391] width 158 height 47
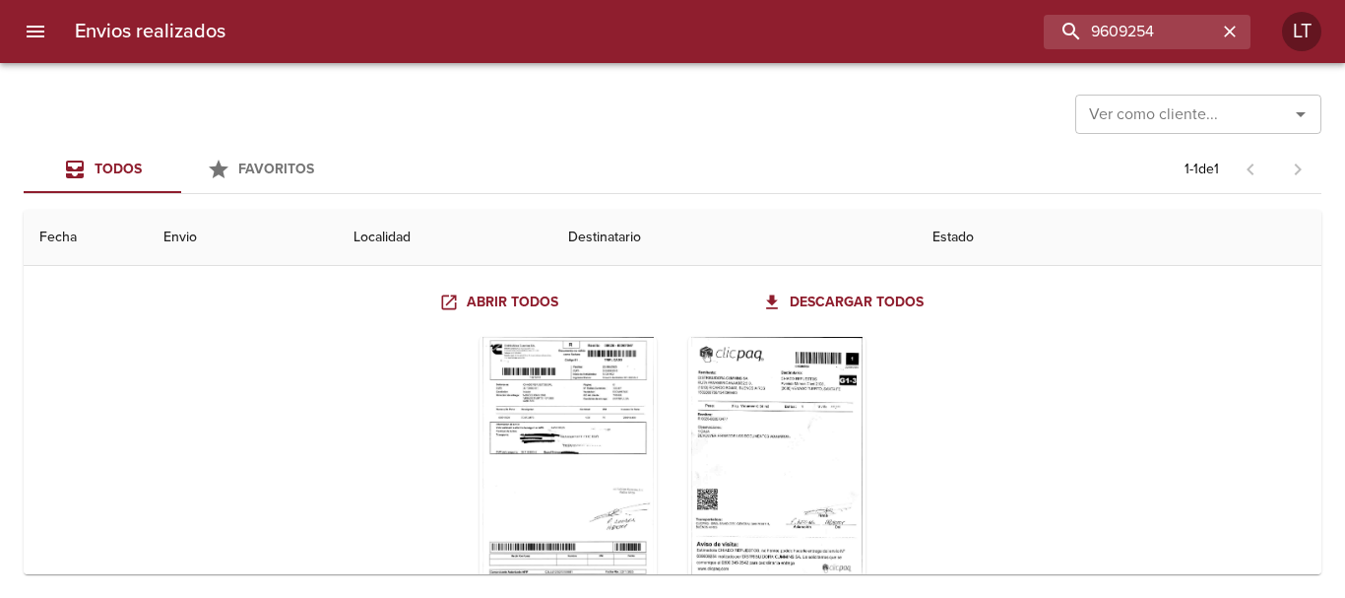
scroll to position [197, 0]
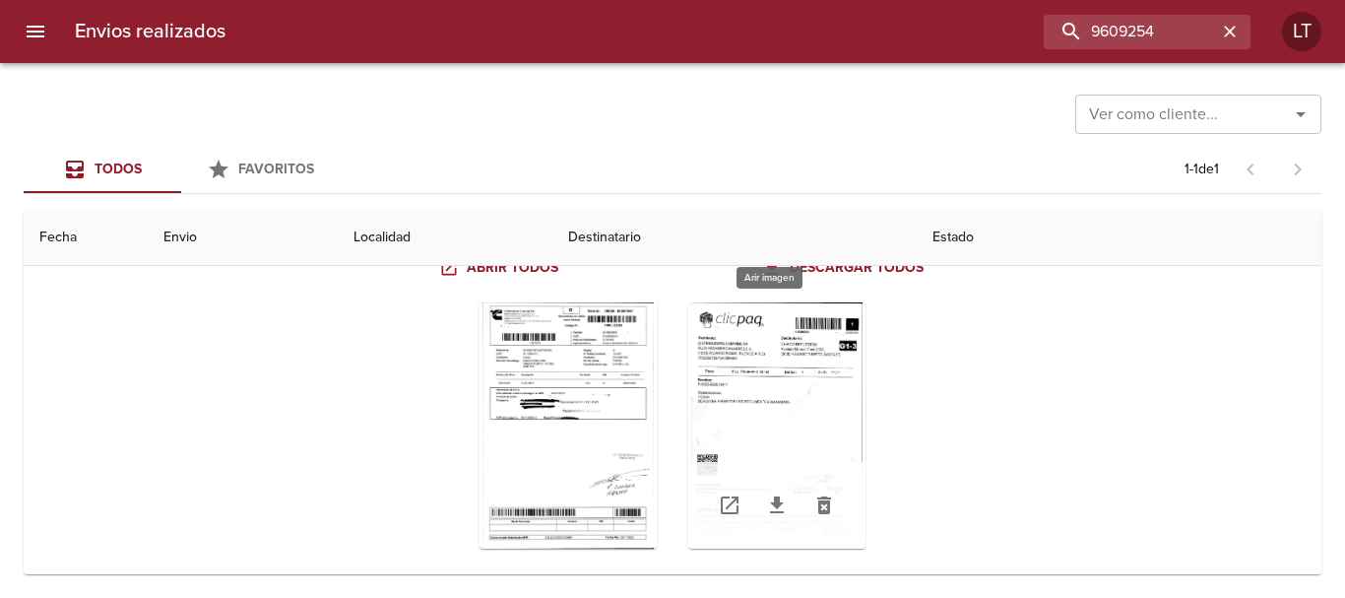
click at [811, 390] on div "Tabla de envíos del cliente" at bounding box center [776, 425] width 177 height 246
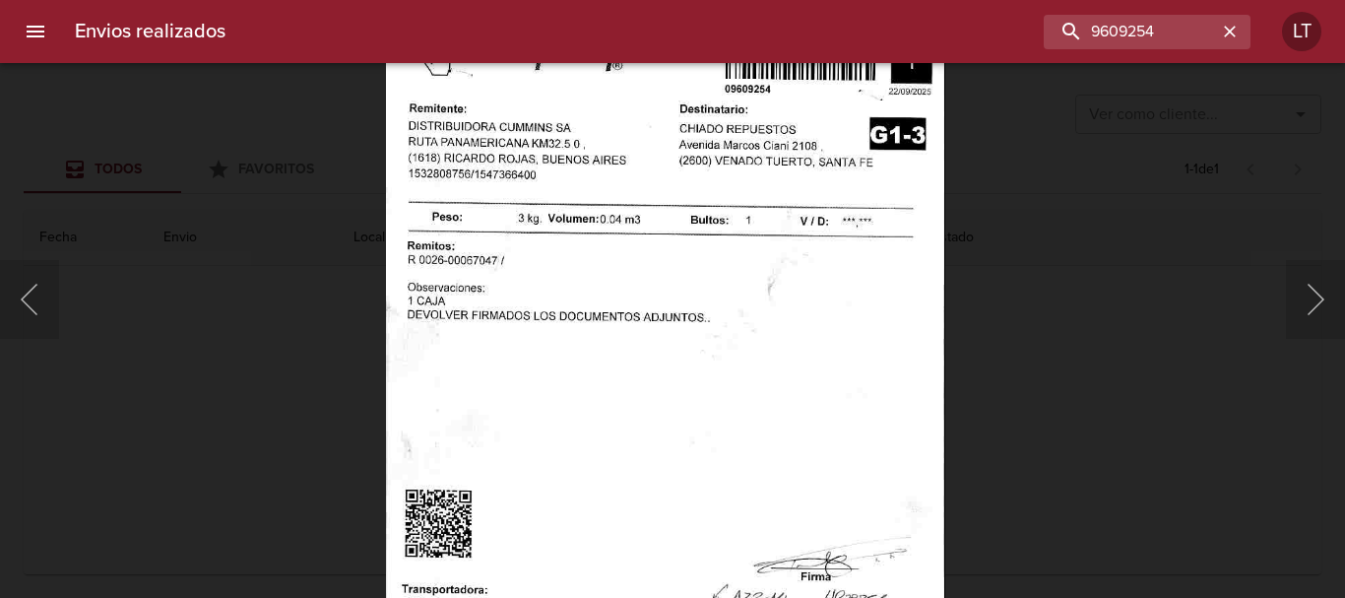
click at [769, 399] on img "Lightbox" at bounding box center [665, 394] width 559 height 805
click at [1215, 388] on div "Lightbox" at bounding box center [672, 299] width 1345 height 598
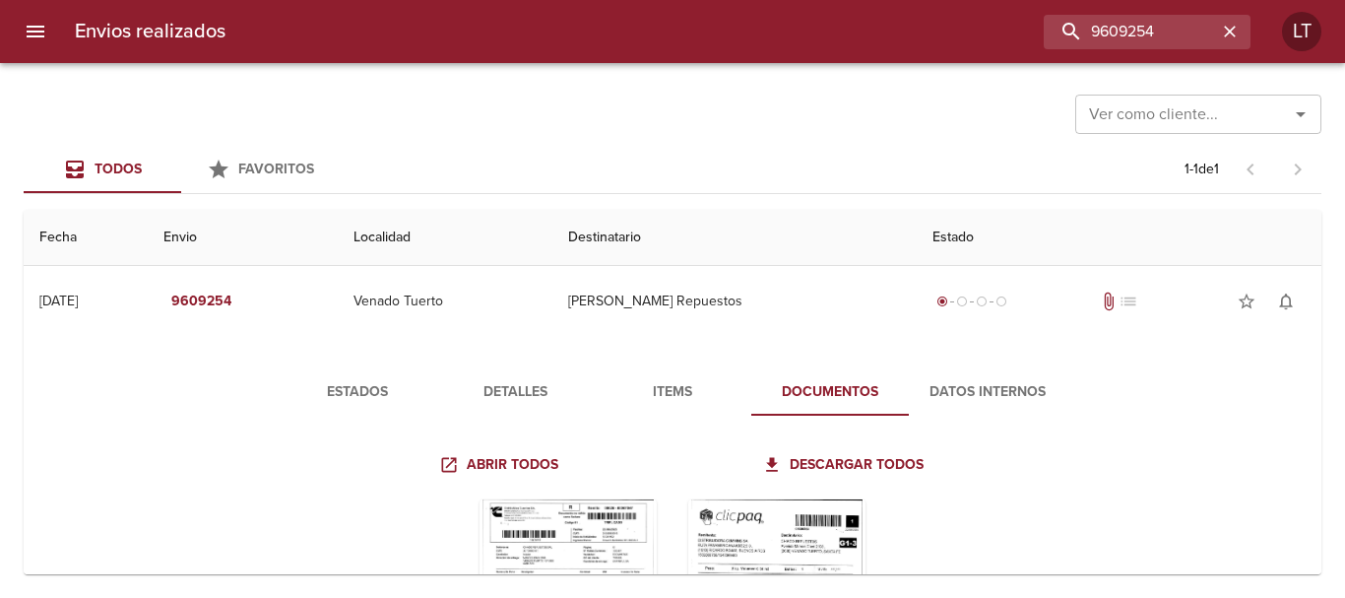
scroll to position [227, 0]
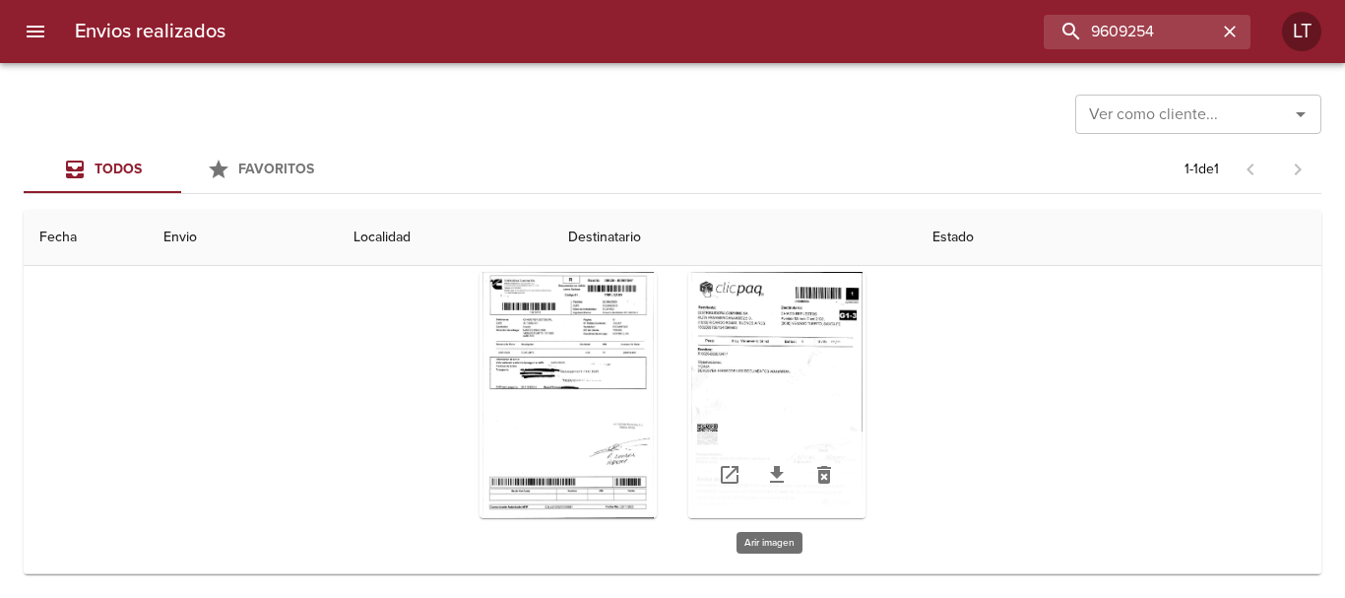
click at [726, 356] on div "Tabla de envíos del cliente" at bounding box center [776, 395] width 177 height 246
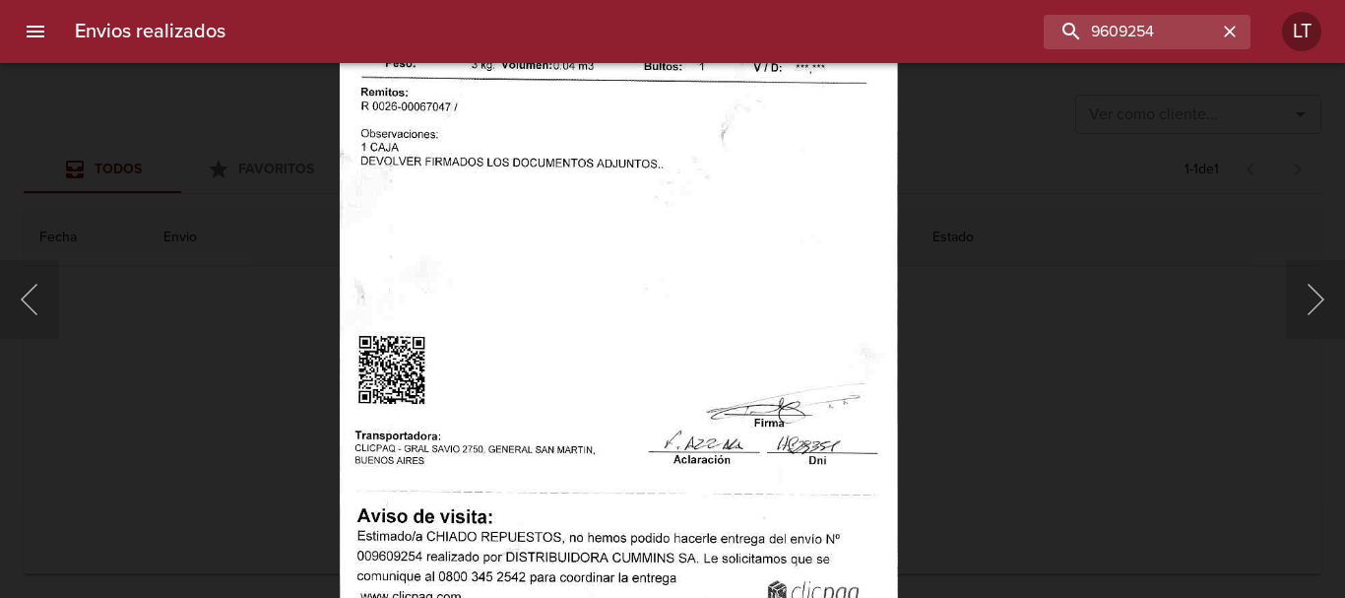
click at [1008, 393] on div "Lightbox" at bounding box center [672, 299] width 1345 height 598
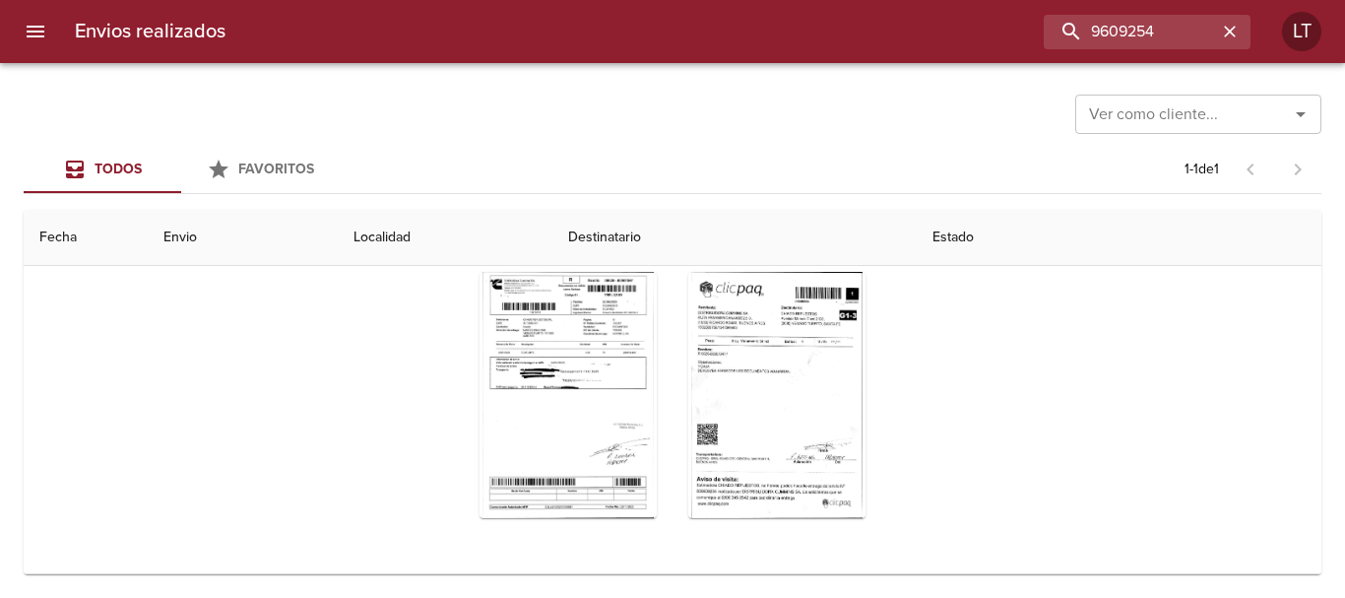
scroll to position [31, 0]
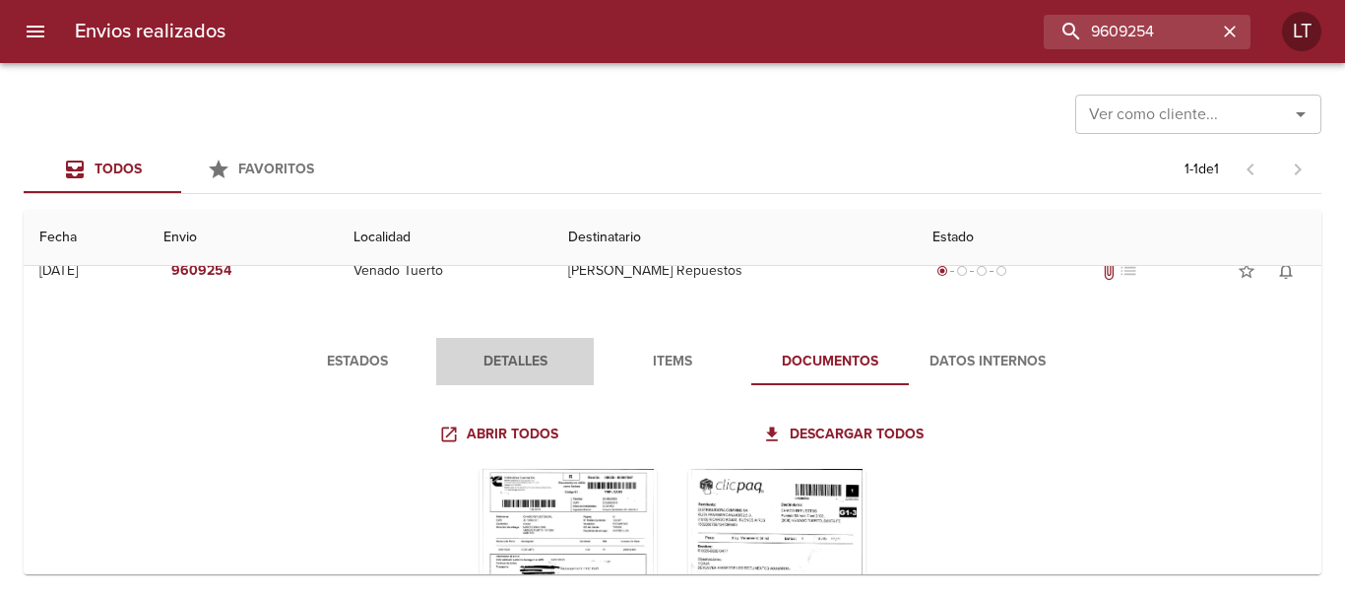
click at [522, 357] on span "Detalles" at bounding box center [515, 362] width 134 height 25
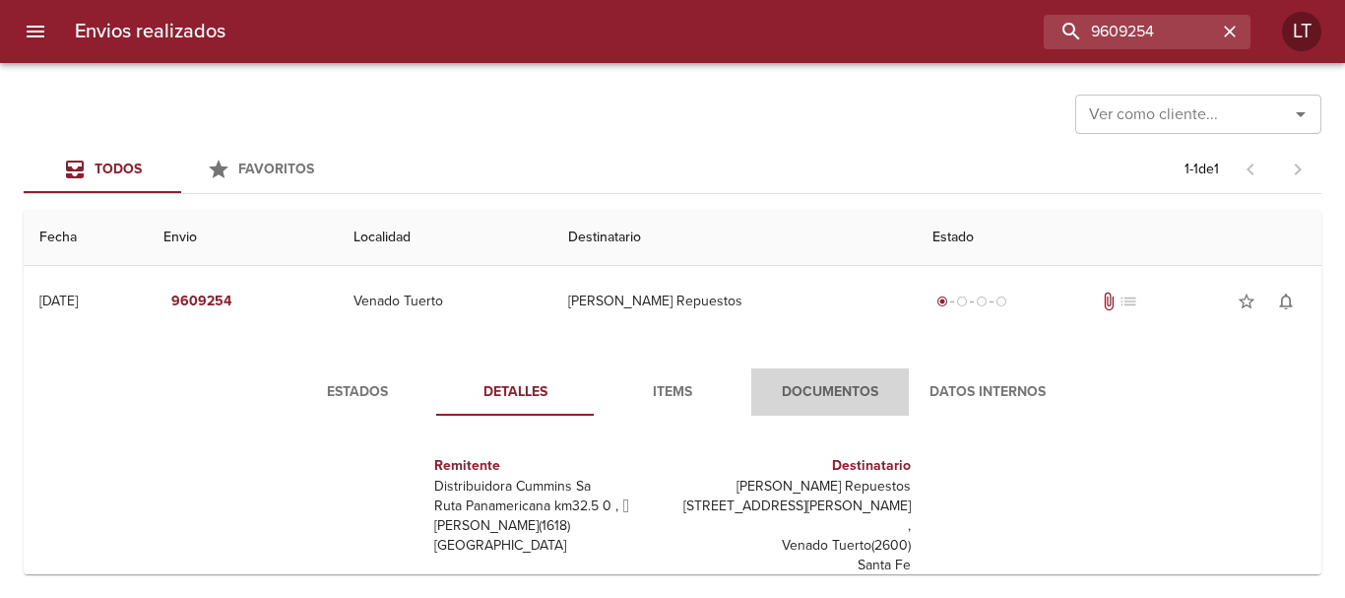
click at [818, 392] on span "Documentos" at bounding box center [830, 392] width 134 height 25
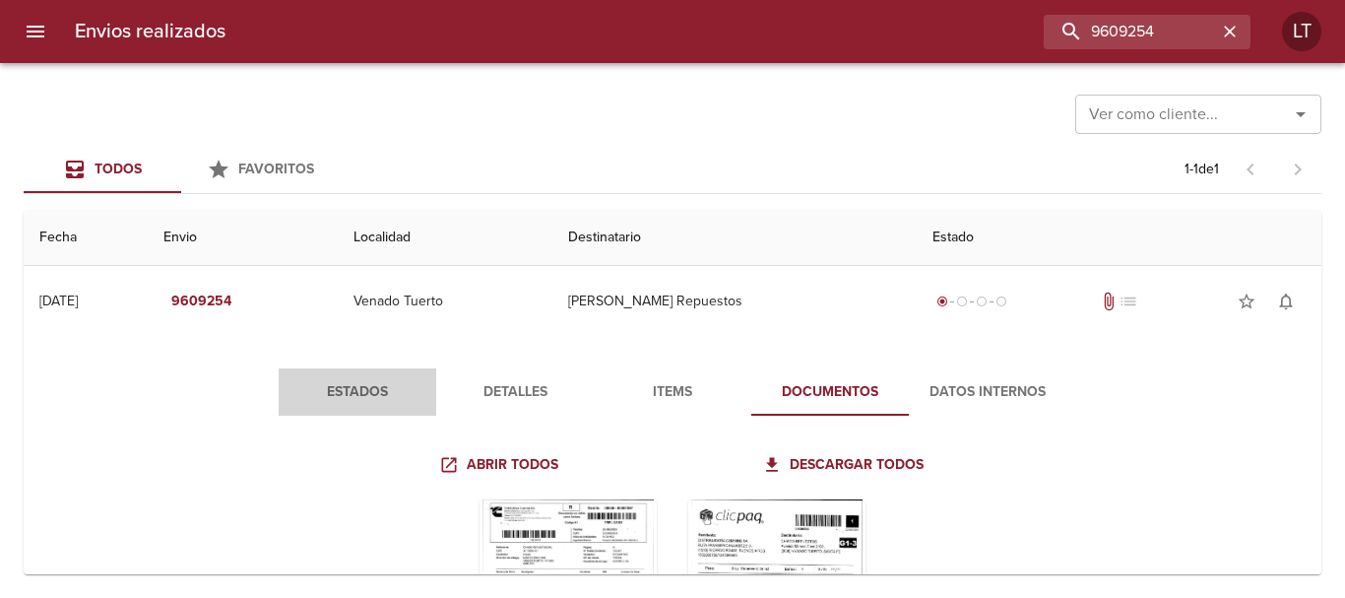
click at [387, 395] on span "Estados" at bounding box center [357, 392] width 134 height 25
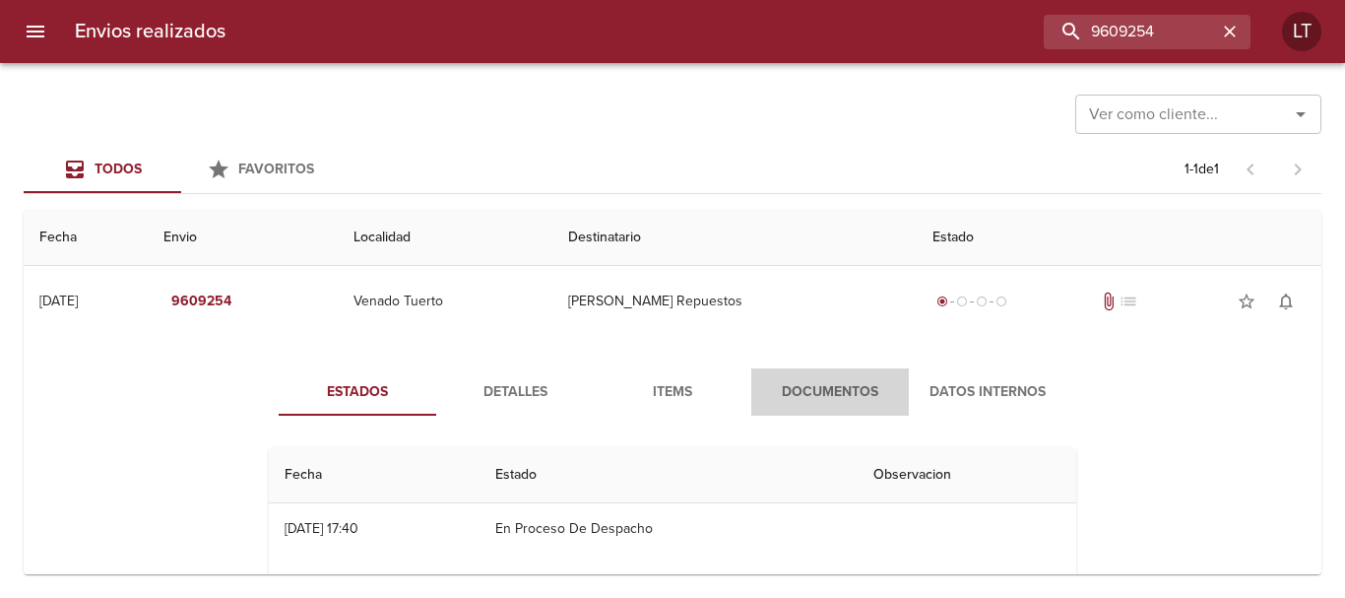
click at [785, 391] on span "Documentos" at bounding box center [830, 392] width 134 height 25
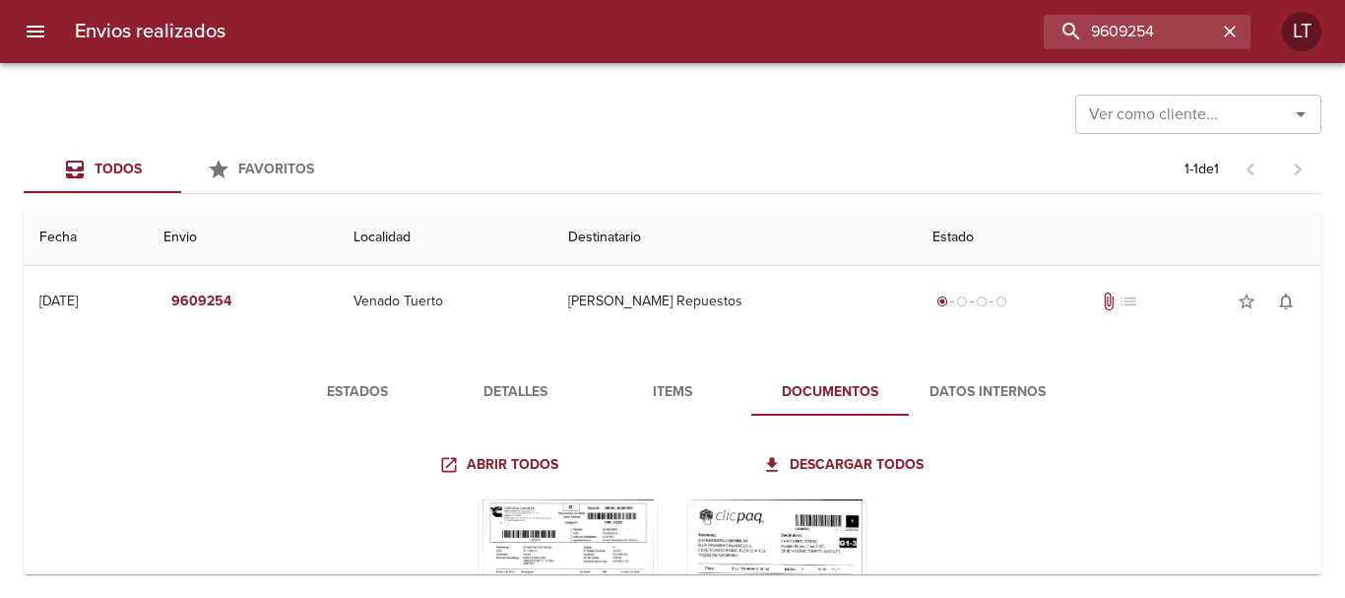
scroll to position [98, 0]
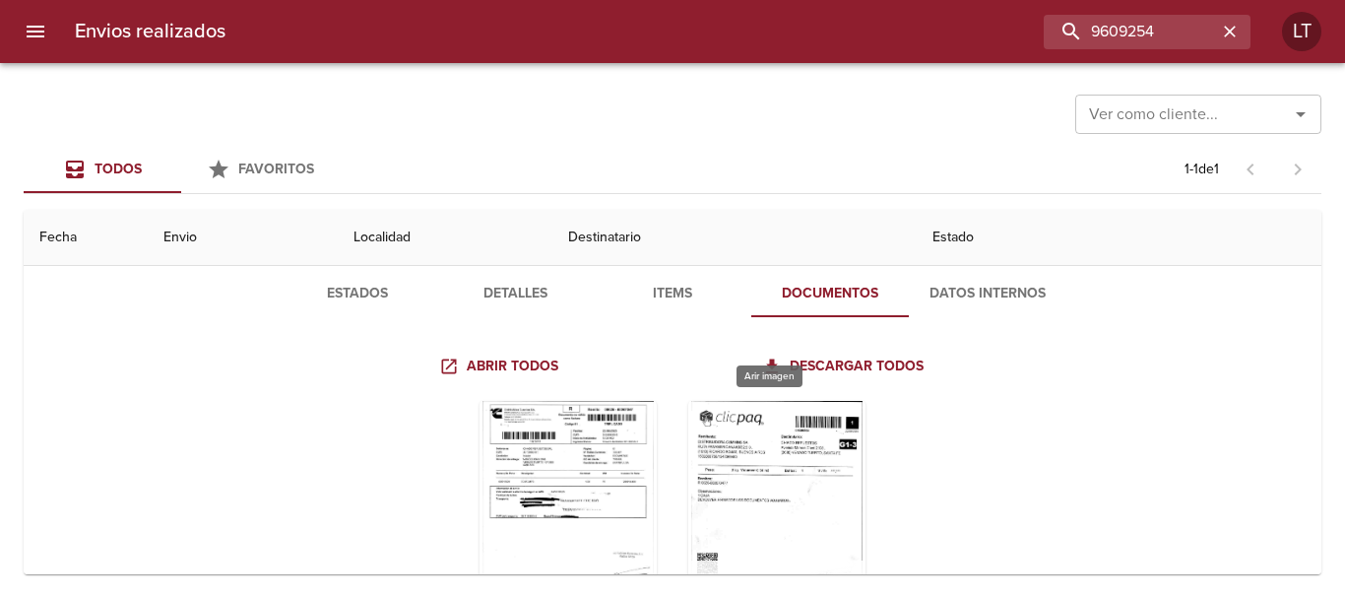
click at [765, 456] on div "Tabla de envíos del cliente" at bounding box center [776, 524] width 177 height 246
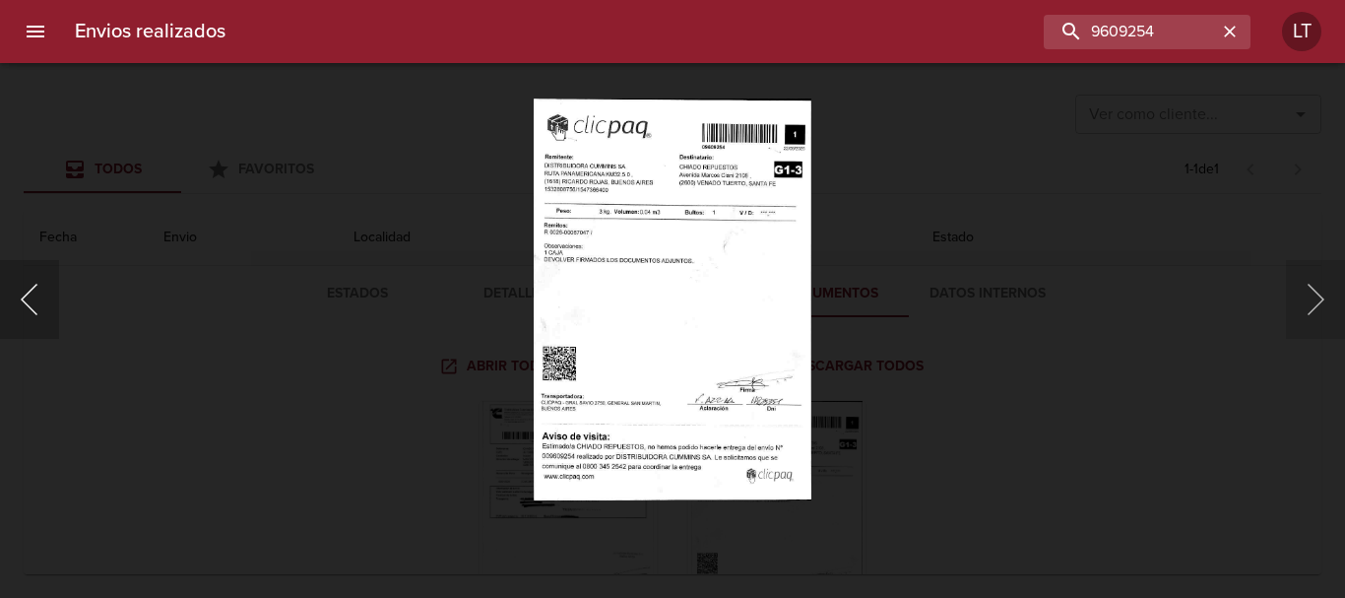
click at [40, 299] on button "Anterior" at bounding box center [29, 299] width 59 height 79
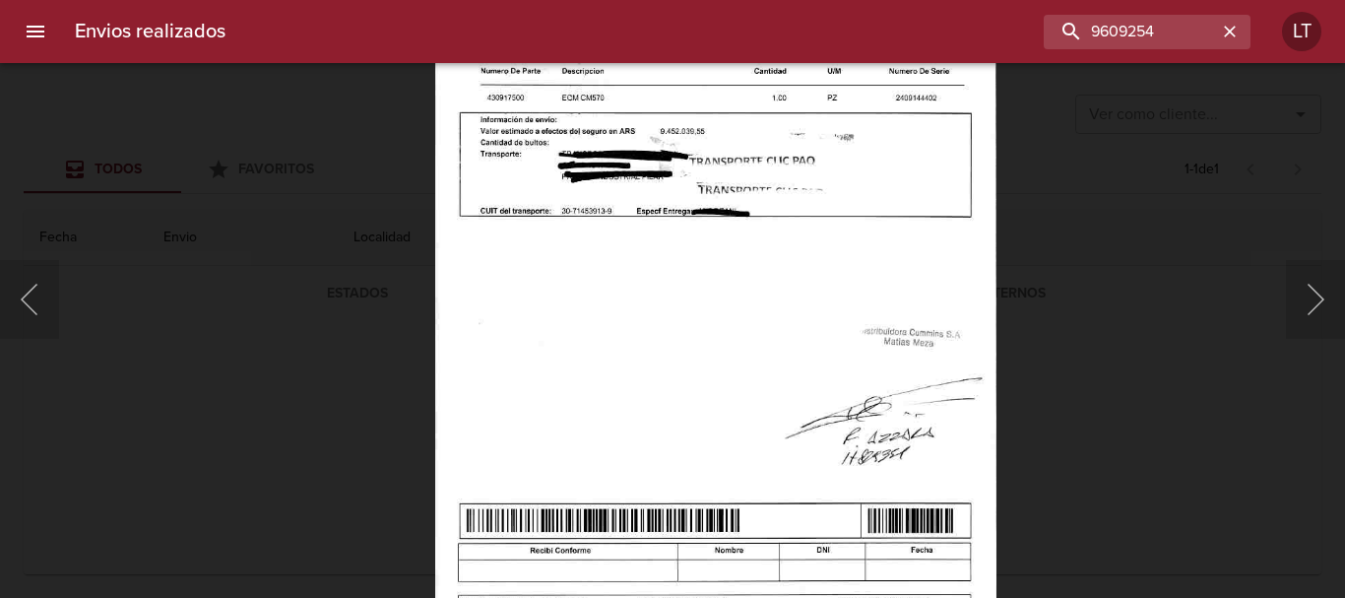
click at [190, 428] on div "Lightbox" at bounding box center [672, 299] width 1345 height 598
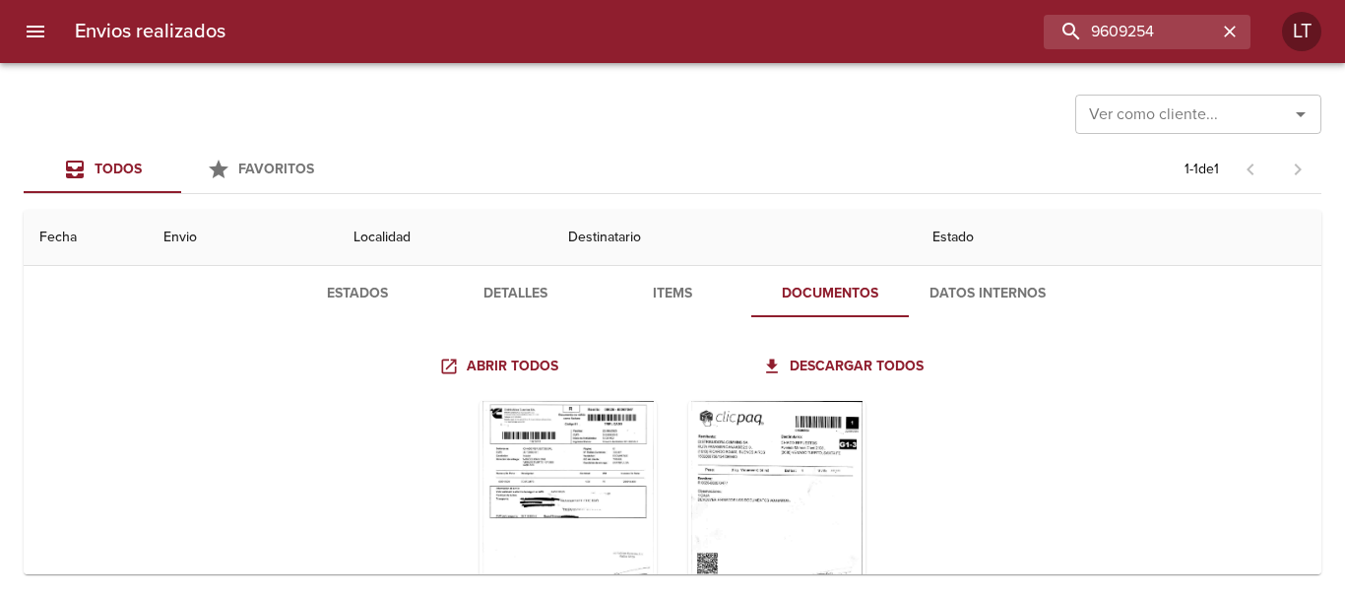
scroll to position [0, 0]
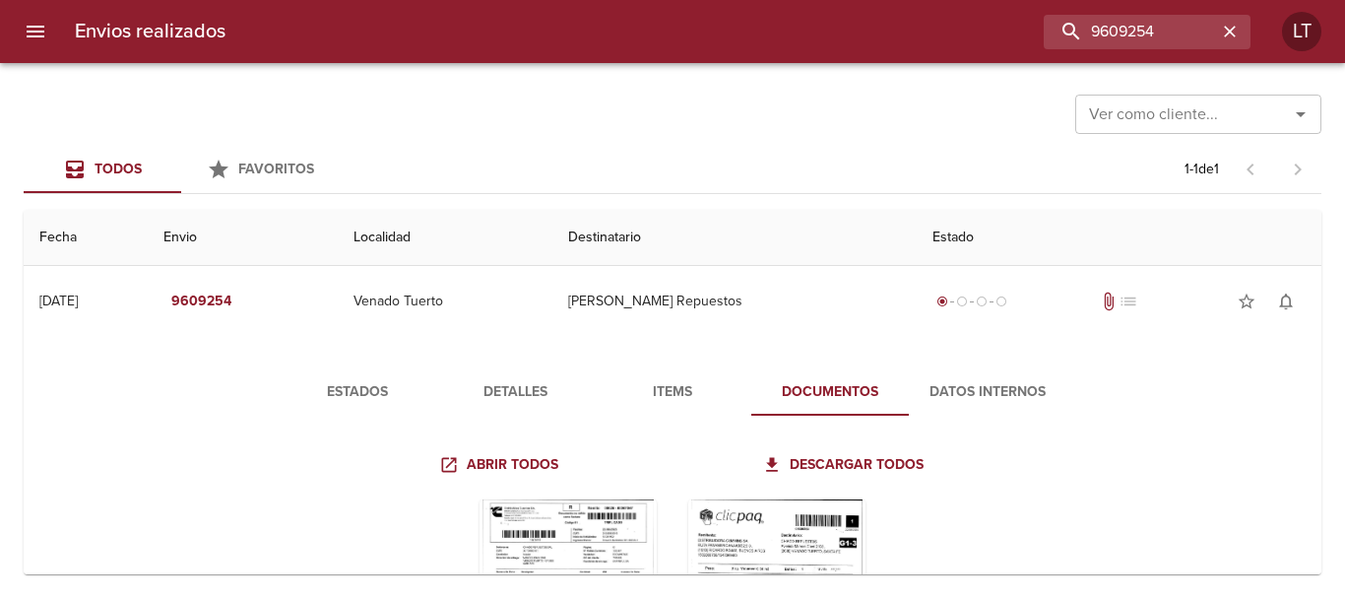
click at [298, 386] on span "Estados" at bounding box center [357, 392] width 134 height 25
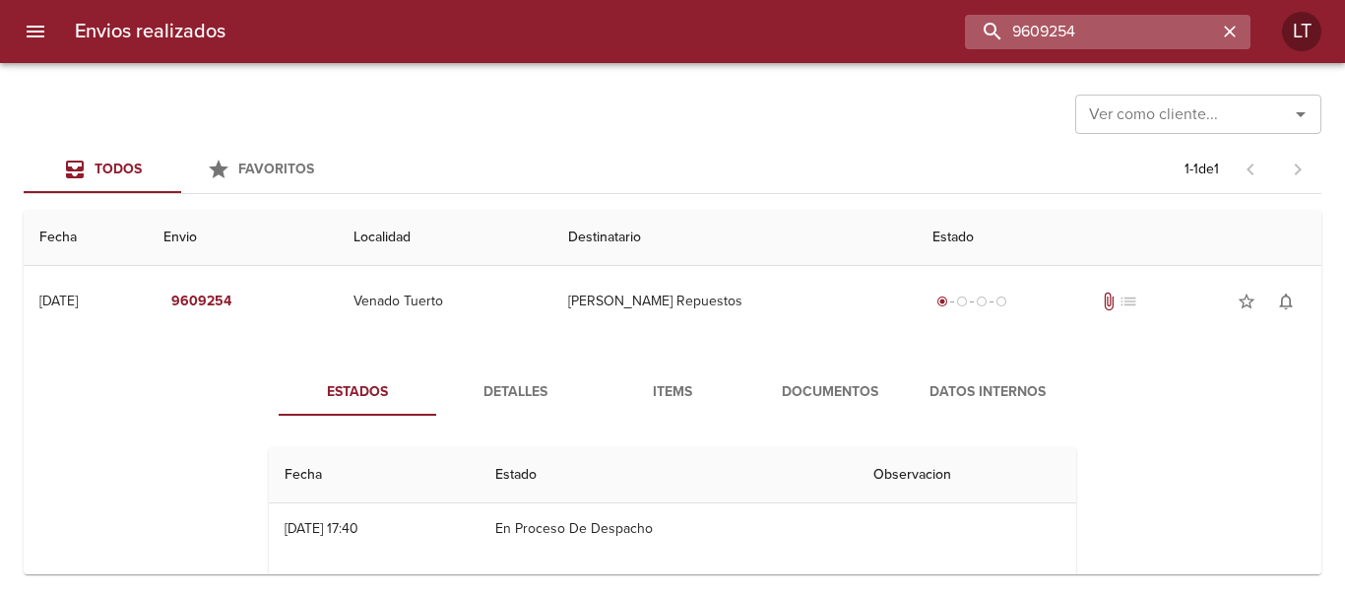
click at [1112, 34] on input "9609254" at bounding box center [1091, 32] width 252 height 34
paste input "9594145"
type input "9594145"
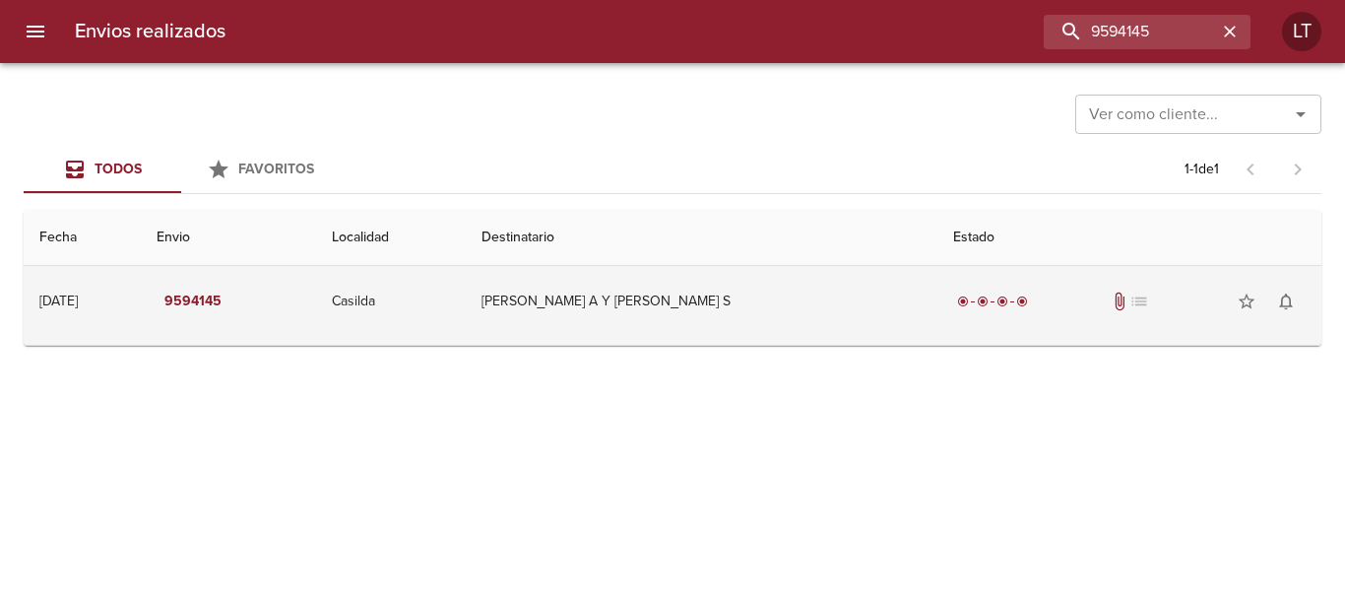
click at [878, 304] on td "[PERSON_NAME] A Y [PERSON_NAME] S" at bounding box center [702, 301] width 473 height 71
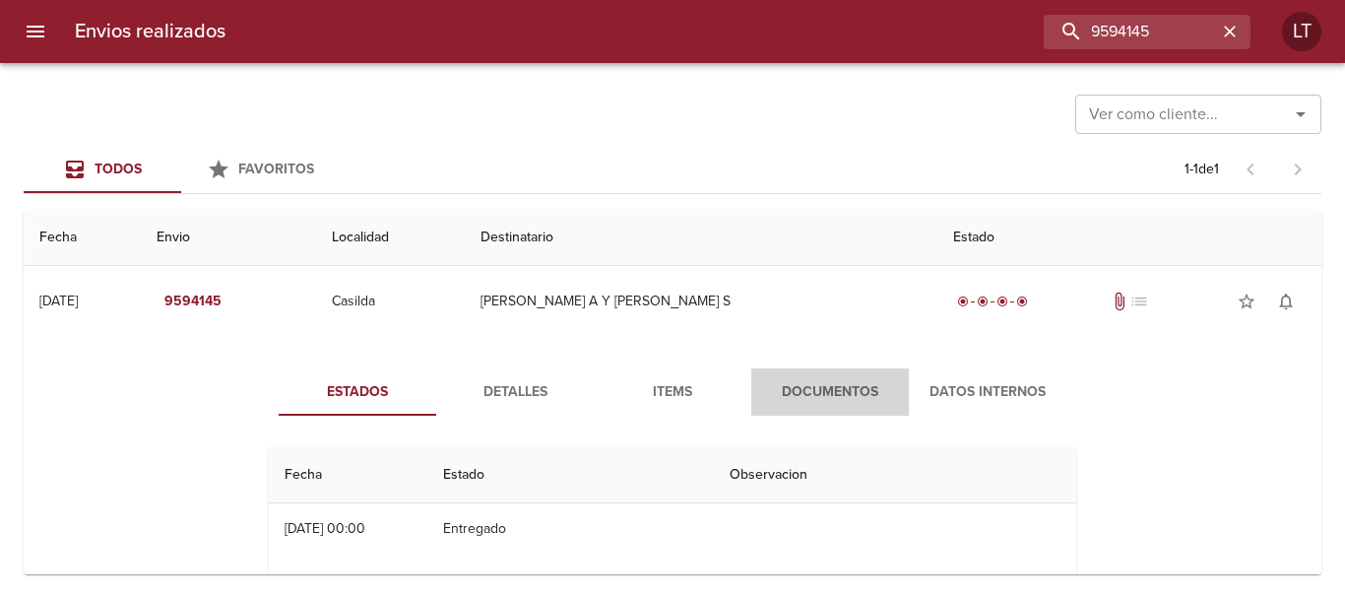
click at [878, 401] on span "Documentos" at bounding box center [830, 392] width 134 height 25
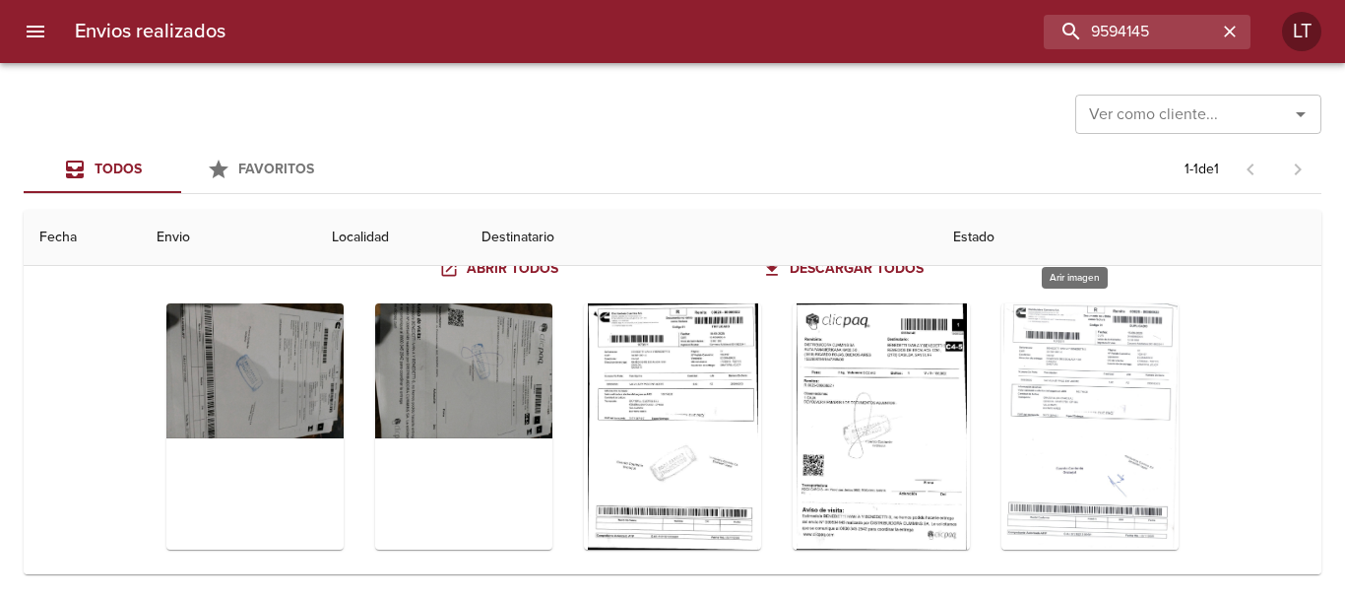
scroll to position [197, 0]
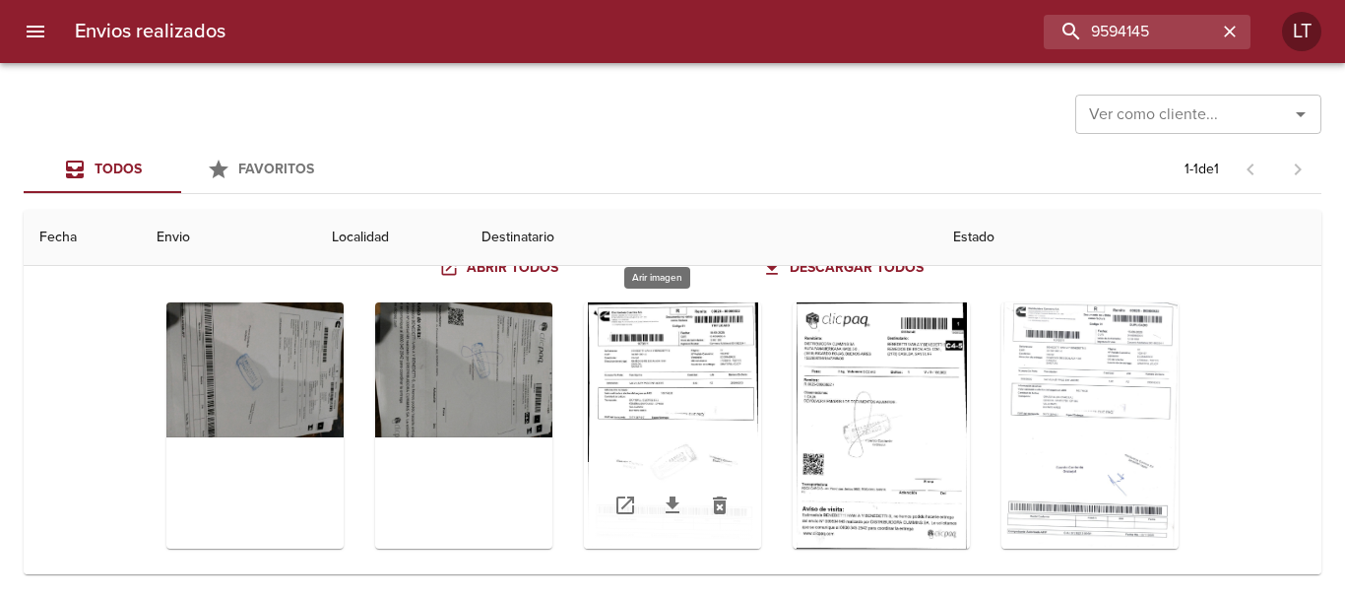
click at [641, 385] on div "Tabla de envíos del cliente" at bounding box center [672, 425] width 177 height 246
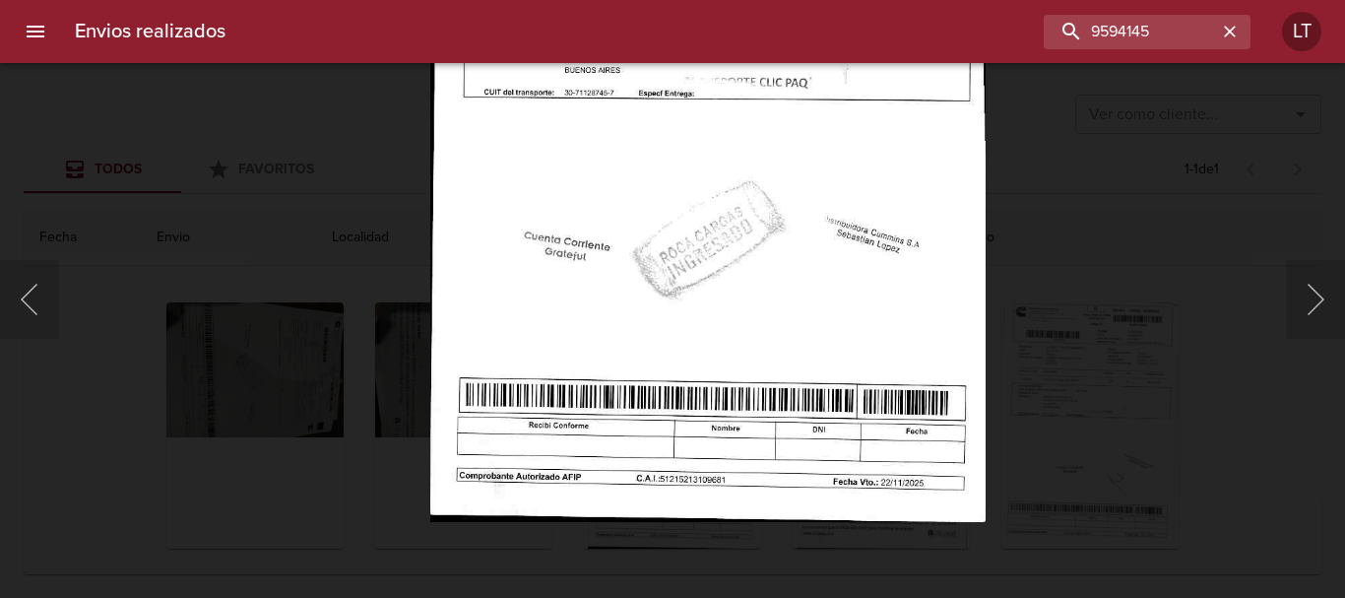
click at [1120, 414] on div "Lightbox" at bounding box center [672, 299] width 1345 height 598
